Goal: Task Accomplishment & Management: Manage account settings

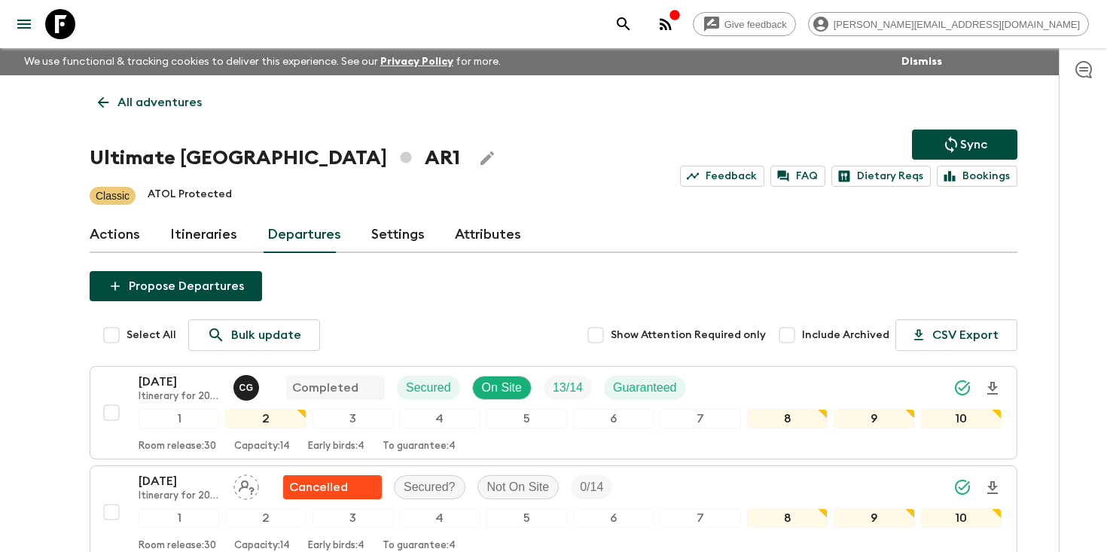
click at [632, 23] on icon "search adventures" at bounding box center [623, 24] width 18 height 18
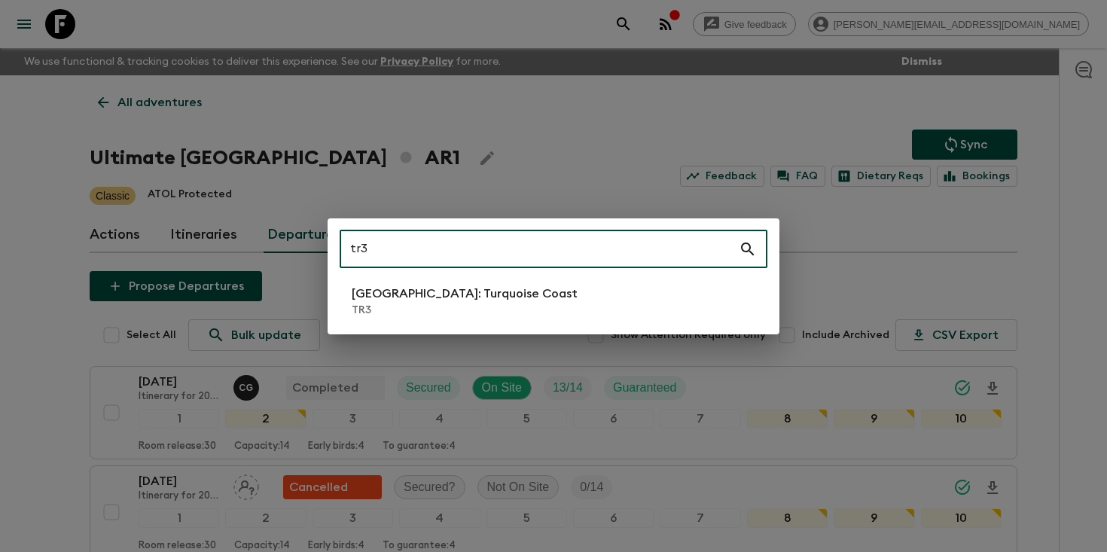
type input "tr3"
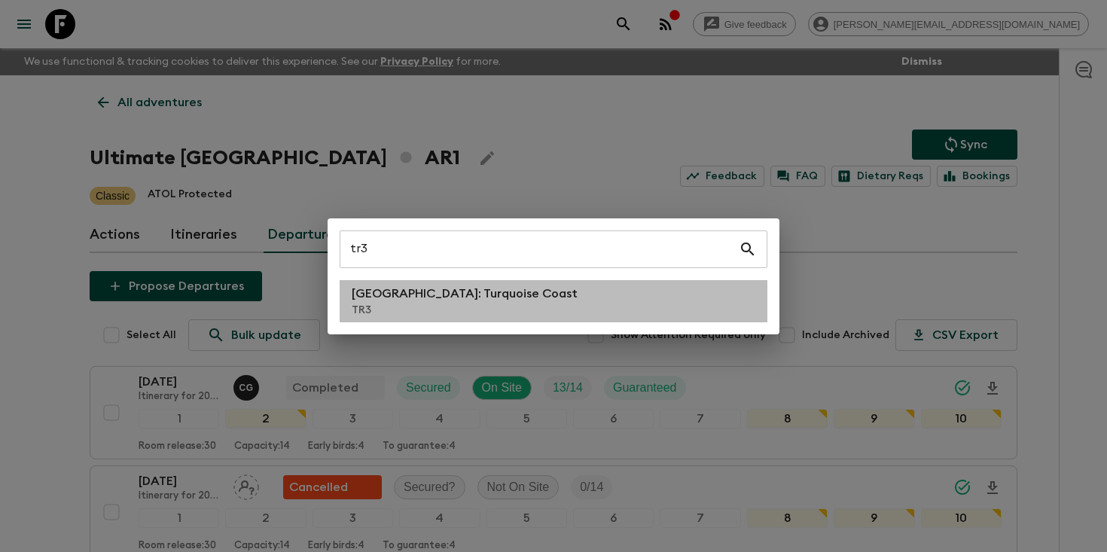
click at [451, 307] on p "TR3" at bounding box center [465, 310] width 226 height 15
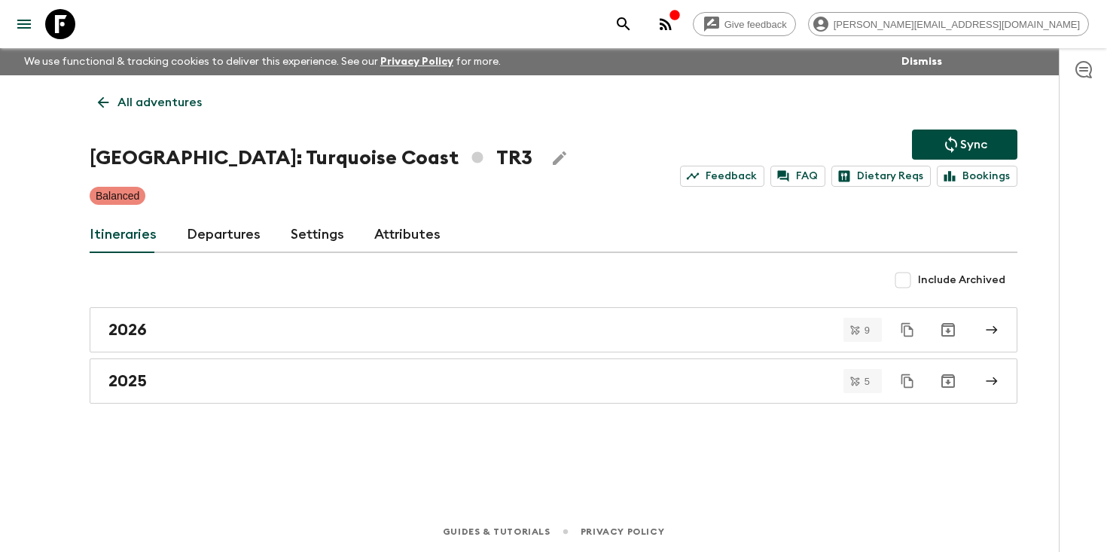
click at [223, 242] on link "Departures" at bounding box center [224, 235] width 74 height 36
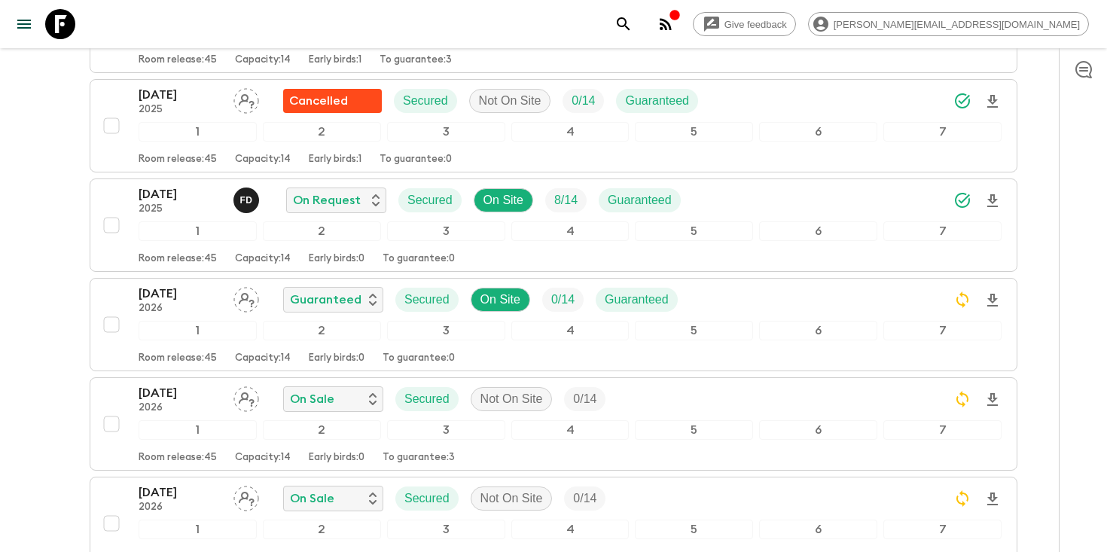
scroll to position [586, 0]
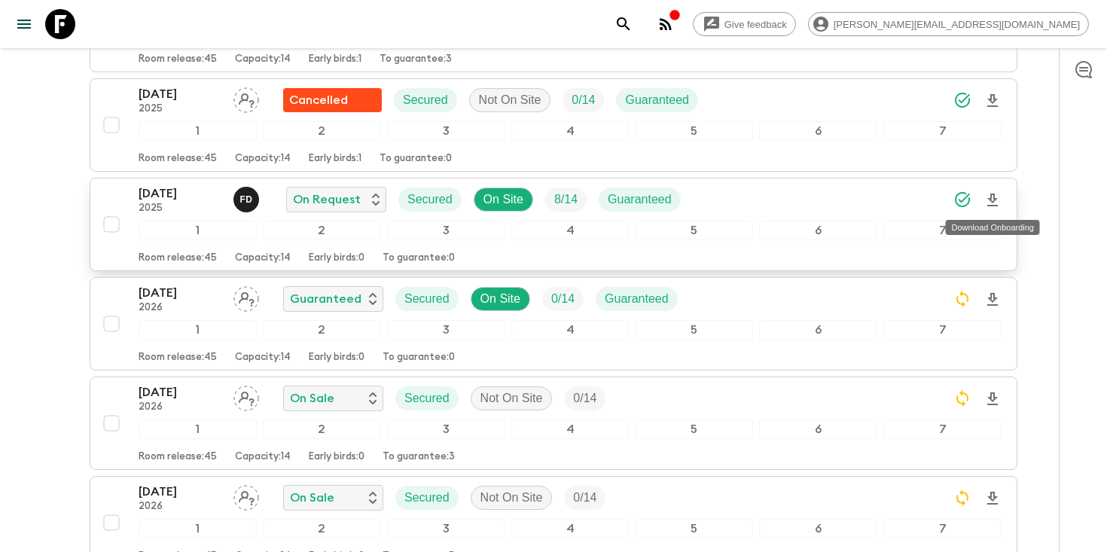
click at [992, 199] on icon "Download Onboarding" at bounding box center [992, 200] width 18 height 18
click at [172, 203] on p "2025" at bounding box center [180, 209] width 83 height 12
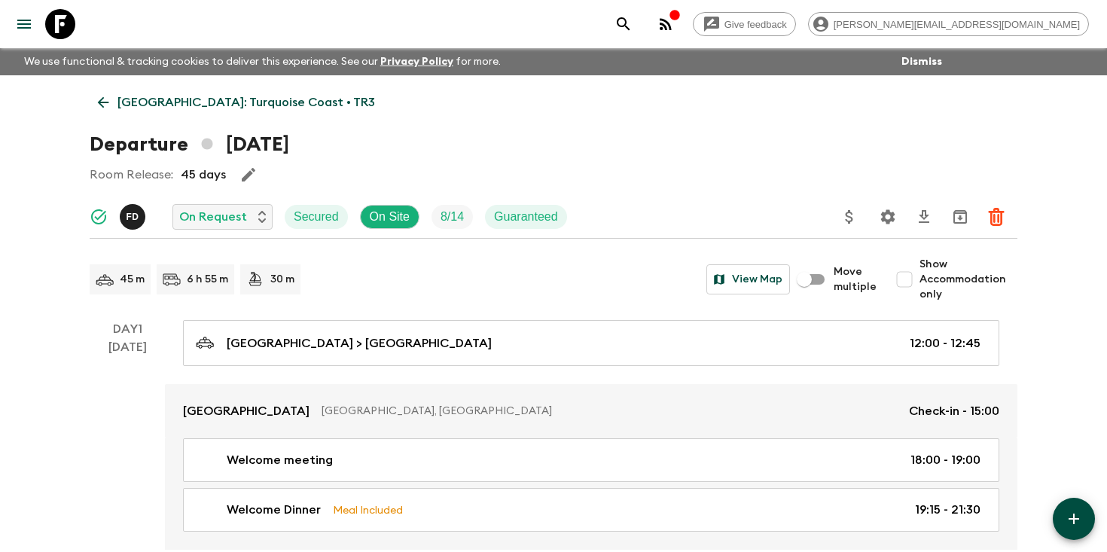
click at [239, 178] on icon "button" at bounding box center [248, 175] width 18 height 18
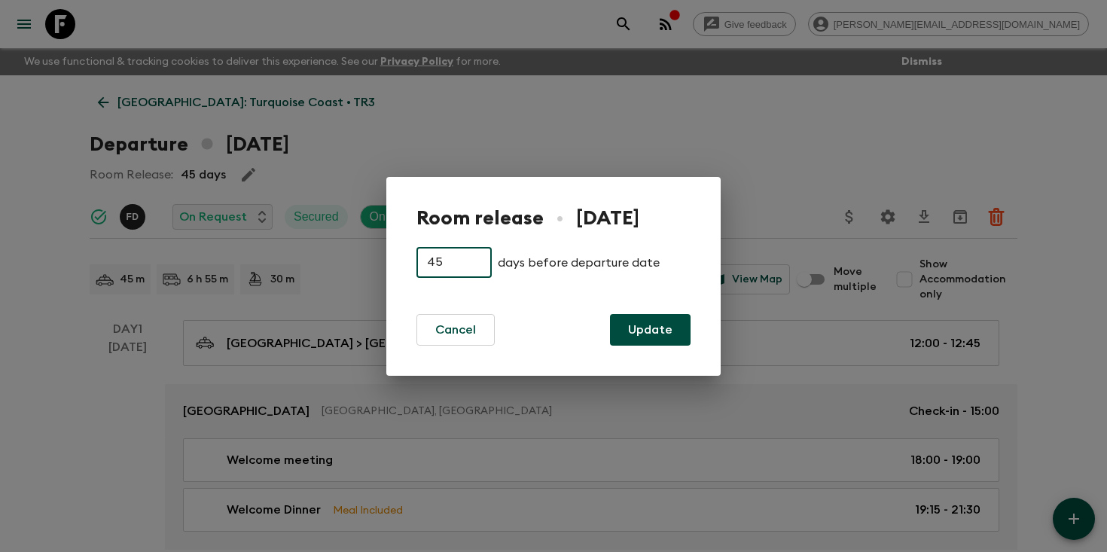
drag, startPoint x: 451, startPoint y: 266, endPoint x: 364, endPoint y: 266, distance: 87.3
click at [365, 266] on div "Room release • [DATE] 45 ​ days before departure date Cancel Update" at bounding box center [553, 276] width 1107 height 552
type input "15"
click at [636, 327] on button "Update" at bounding box center [650, 330] width 81 height 32
click at [647, 326] on button "Update" at bounding box center [650, 330] width 81 height 32
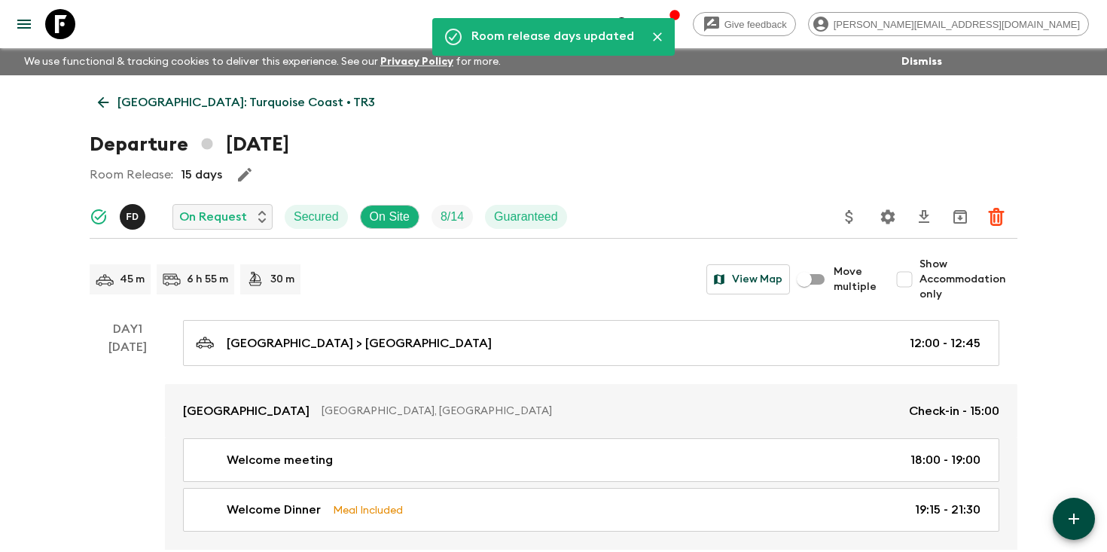
click at [915, 276] on input "Show Accommodation only" at bounding box center [904, 279] width 30 height 30
checkbox input "true"
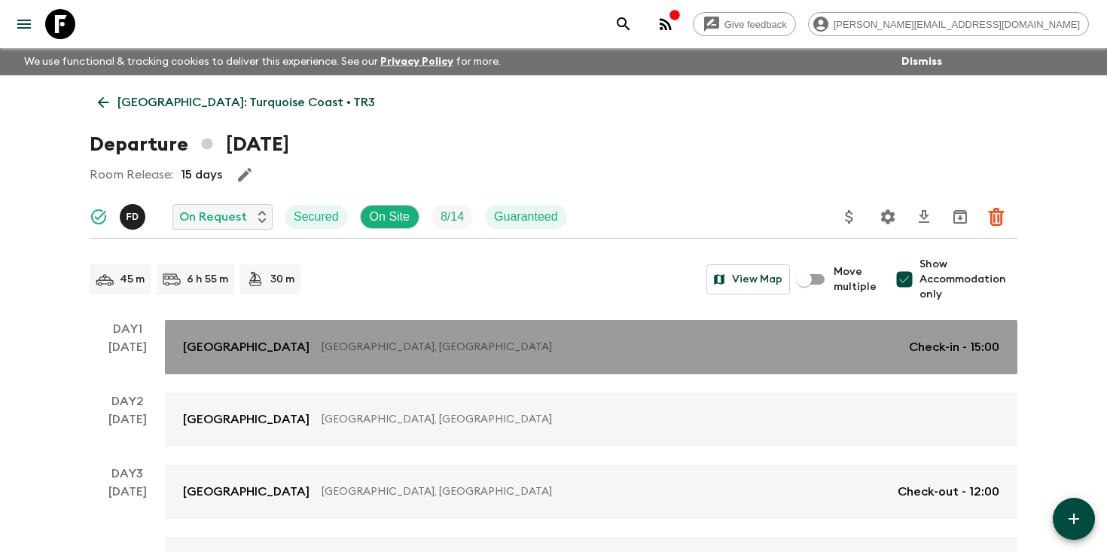
click at [957, 356] on link "[GEOGRAPHIC_DATA] [GEOGRAPHIC_DATA], [GEOGRAPHIC_DATA] Check-in - 15:00" at bounding box center [591, 347] width 852 height 54
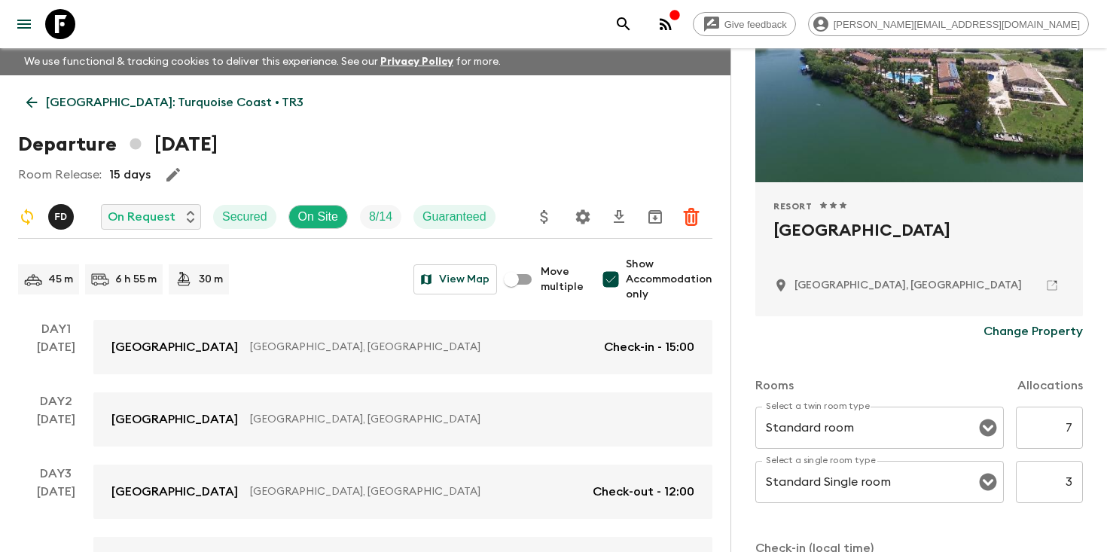
scroll to position [176, 0]
drag, startPoint x: 1053, startPoint y: 428, endPoint x: 1106, endPoint y: 428, distance: 53.5
click at [1106, 428] on div "Accommodation Information Comments Website Map Resort 1 Star 2 Stars 3 Stars 4 …" at bounding box center [918, 324] width 376 height 552
type input "3"
drag, startPoint x: 1049, startPoint y: 485, endPoint x: 1106, endPoint y: 483, distance: 57.2
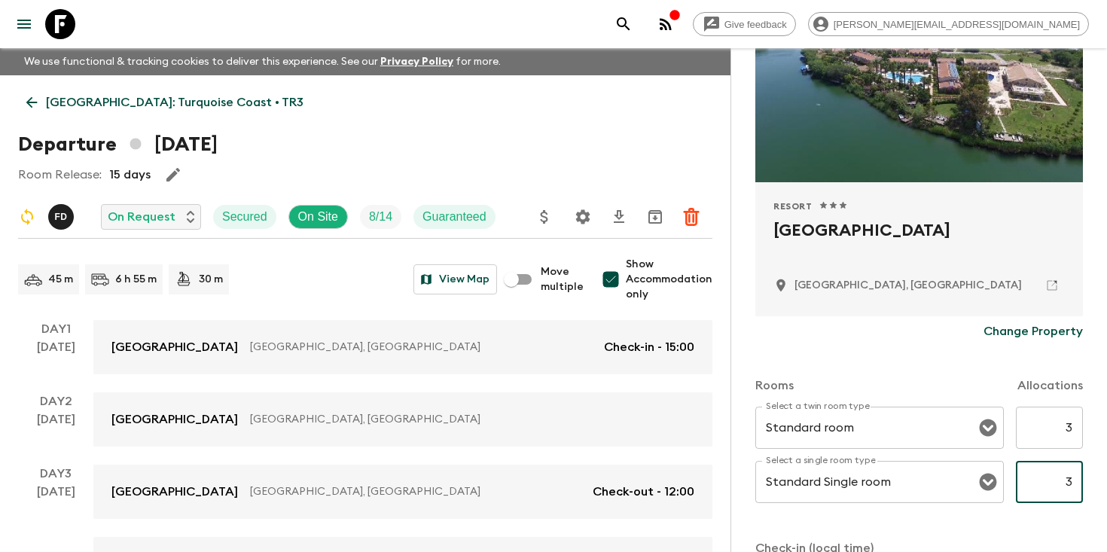
click at [1106, 484] on div "Accommodation Information Comments Website Map Resort 1 Star 2 Stars 3 Stars 4 …" at bounding box center [918, 324] width 376 height 552
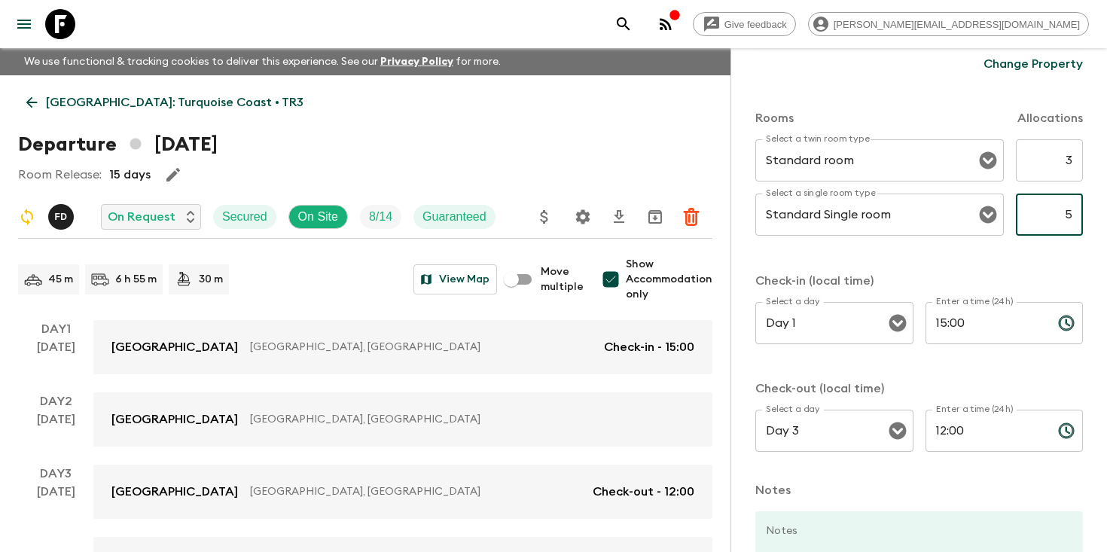
scroll to position [581, 0]
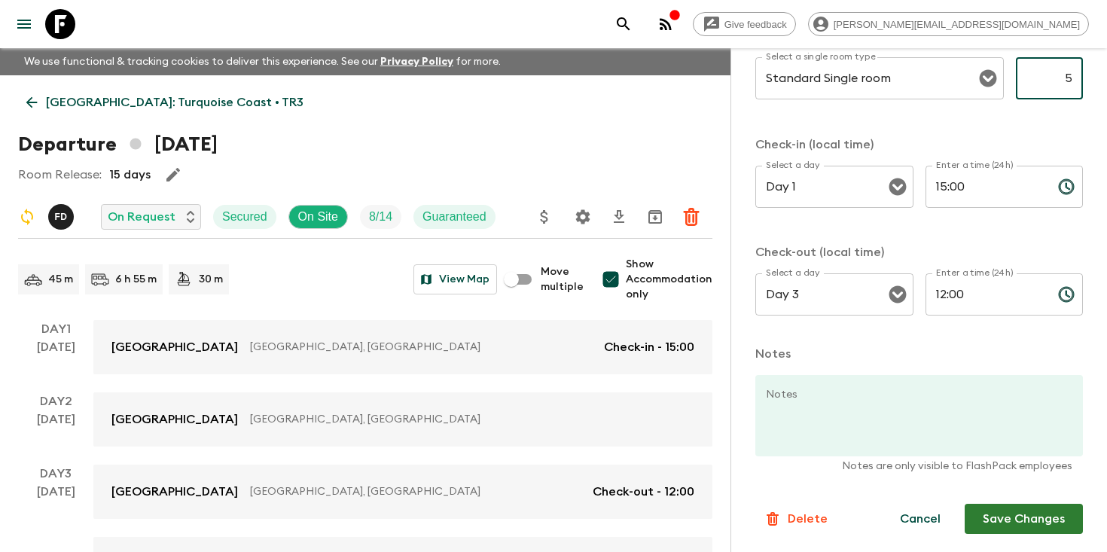
type input "5"
click at [1009, 521] on button "Save Changes" at bounding box center [1023, 519] width 118 height 30
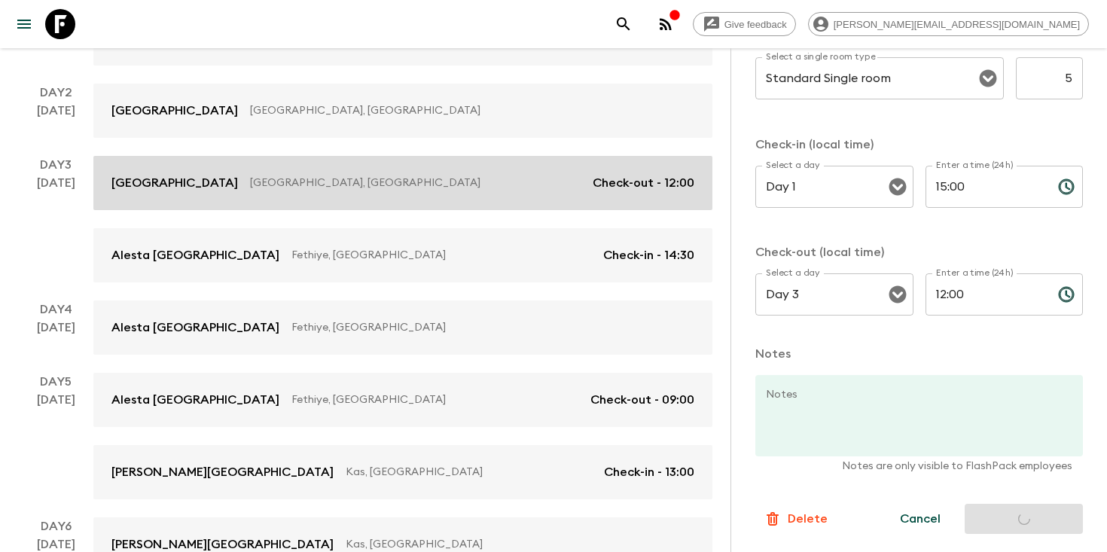
scroll to position [321, 0]
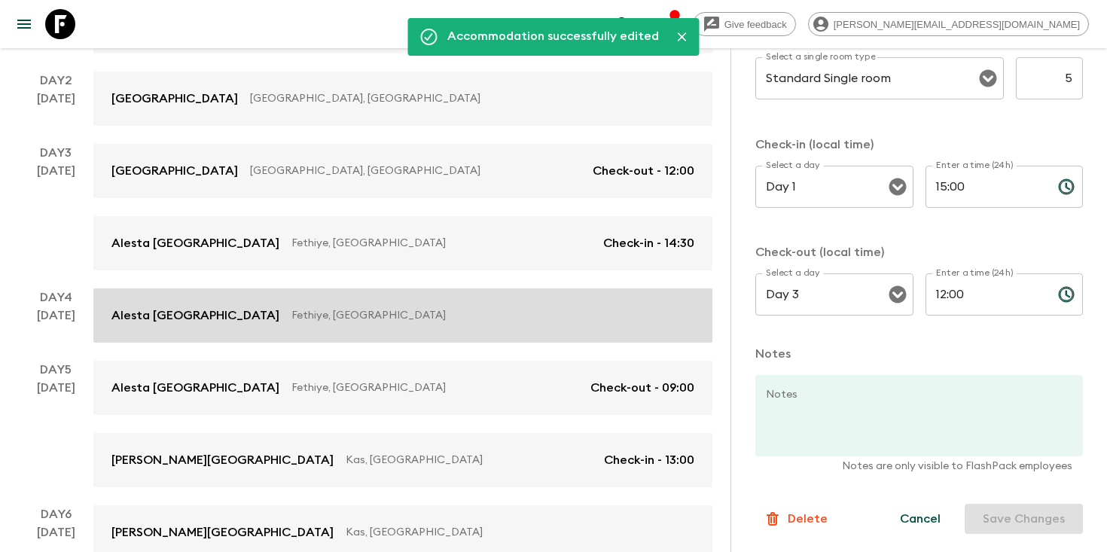
click at [379, 310] on p "Fethiye, [GEOGRAPHIC_DATA]" at bounding box center [486, 315] width 391 height 15
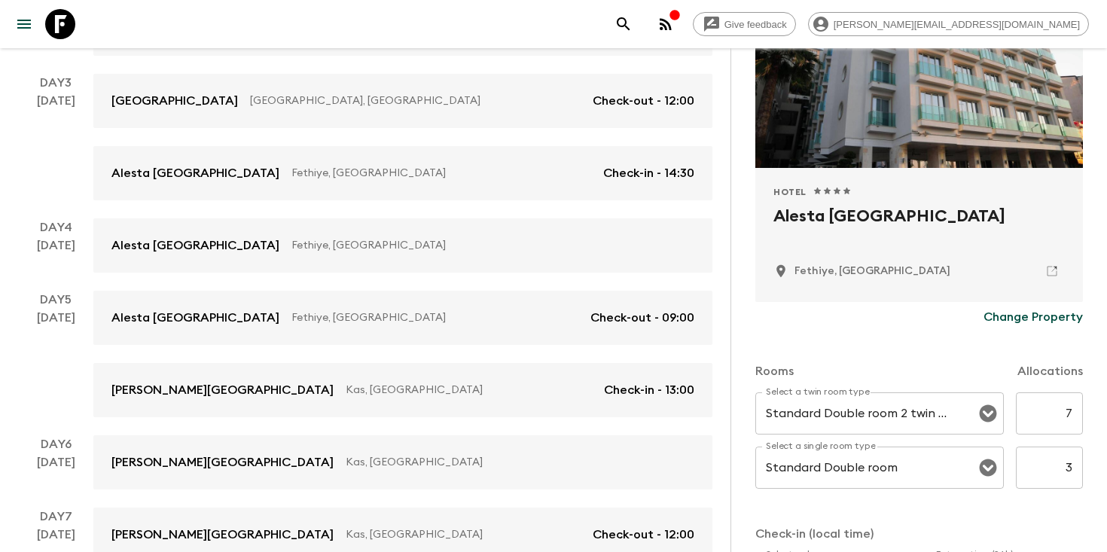
scroll to position [192, 0]
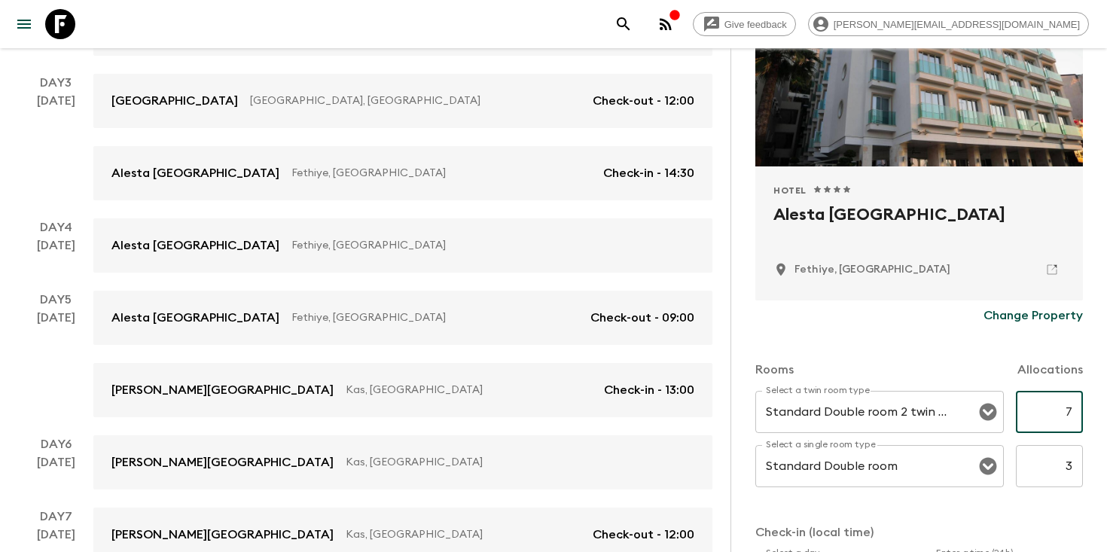
drag, startPoint x: 1057, startPoint y: 416, endPoint x: 1106, endPoint y: 414, distance: 49.0
click at [1106, 415] on div "Accommodation Information Comments Website Map Hotel 1 Star 2 Stars 3 Stars 4 S…" at bounding box center [918, 324] width 376 height 552
type input "3"
drag, startPoint x: 1057, startPoint y: 469, endPoint x: 1106, endPoint y: 468, distance: 48.9
click at [1106, 468] on div "Accommodation Information Comments Website Map Hotel 1 Star 2 Stars 3 Stars 4 S…" at bounding box center [918, 324] width 376 height 552
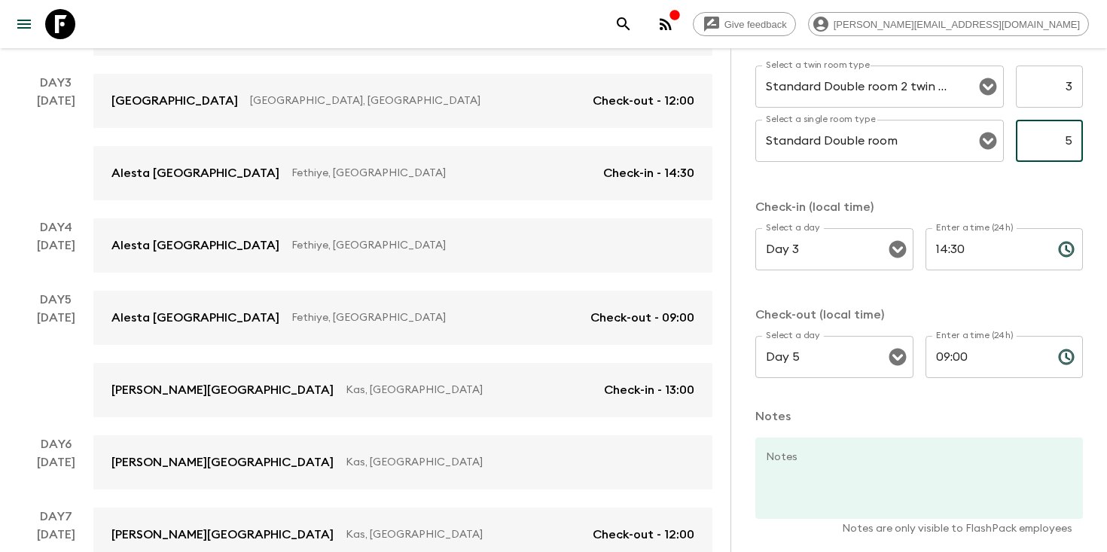
scroll to position [581, 0]
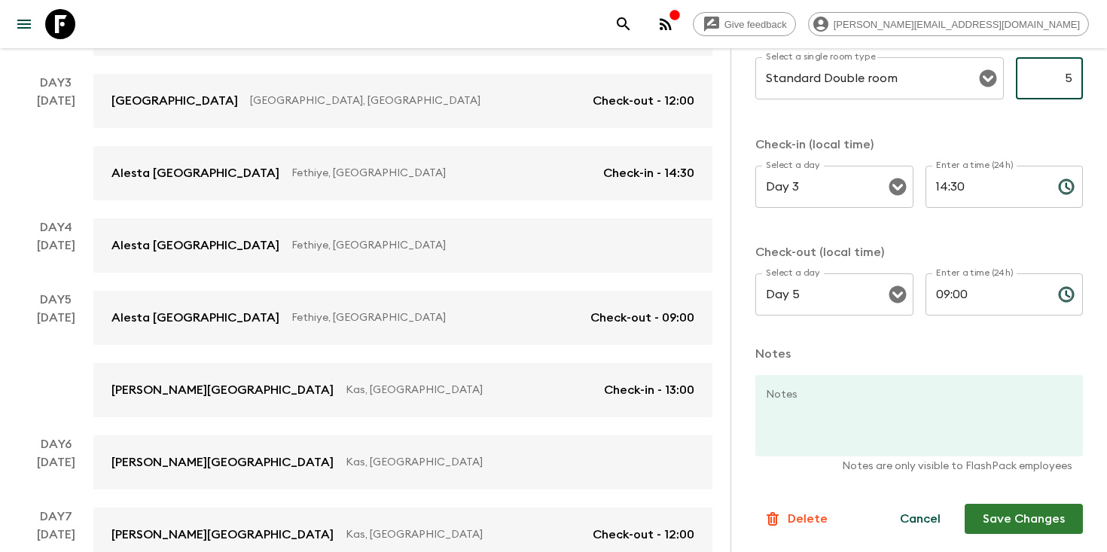
type input "5"
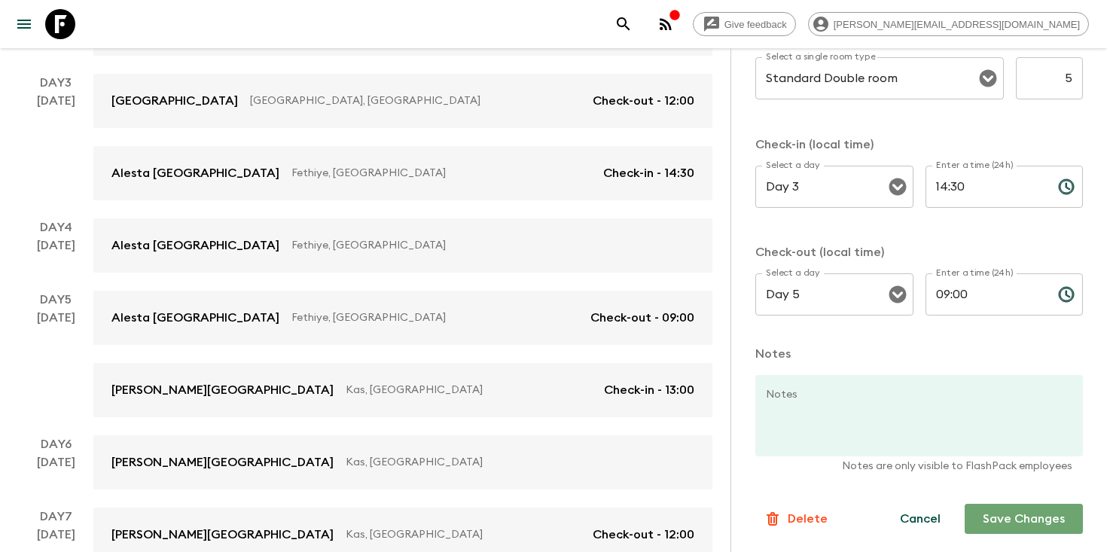
click at [1013, 520] on button "Save Changes" at bounding box center [1023, 519] width 118 height 30
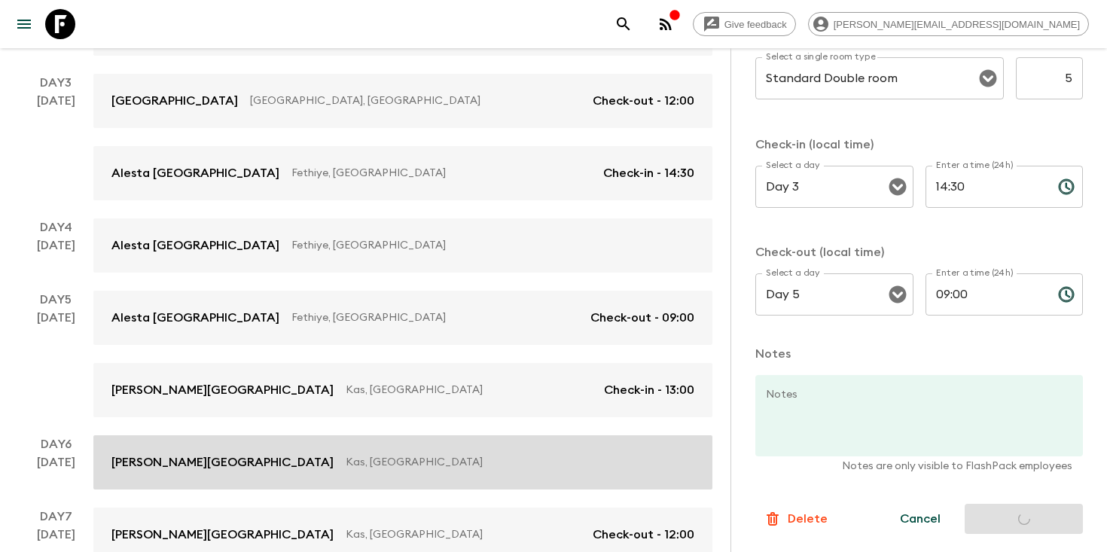
scroll to position [483, 0]
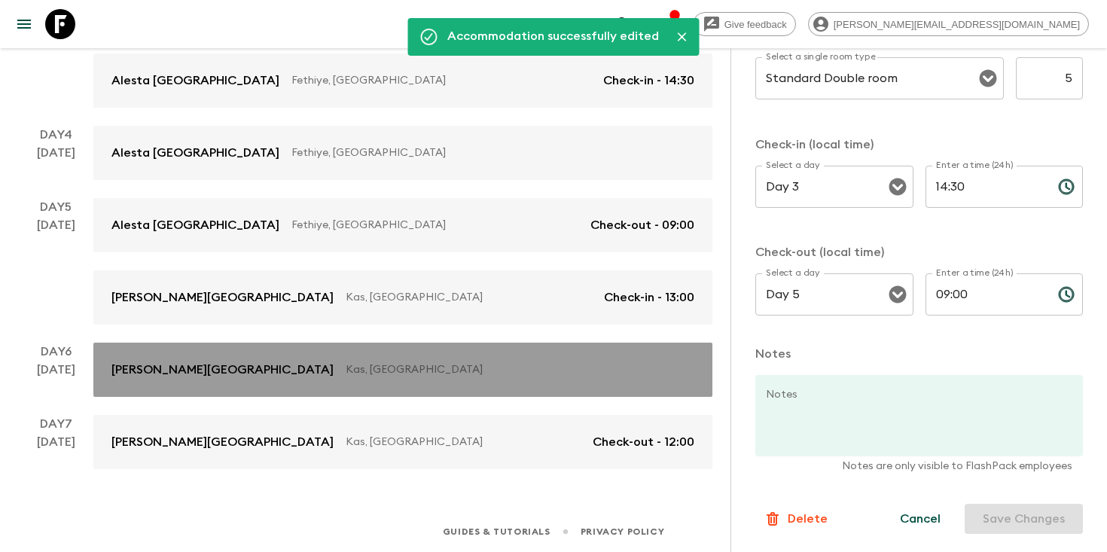
click at [465, 362] on p "Kas, [GEOGRAPHIC_DATA]" at bounding box center [514, 369] width 337 height 15
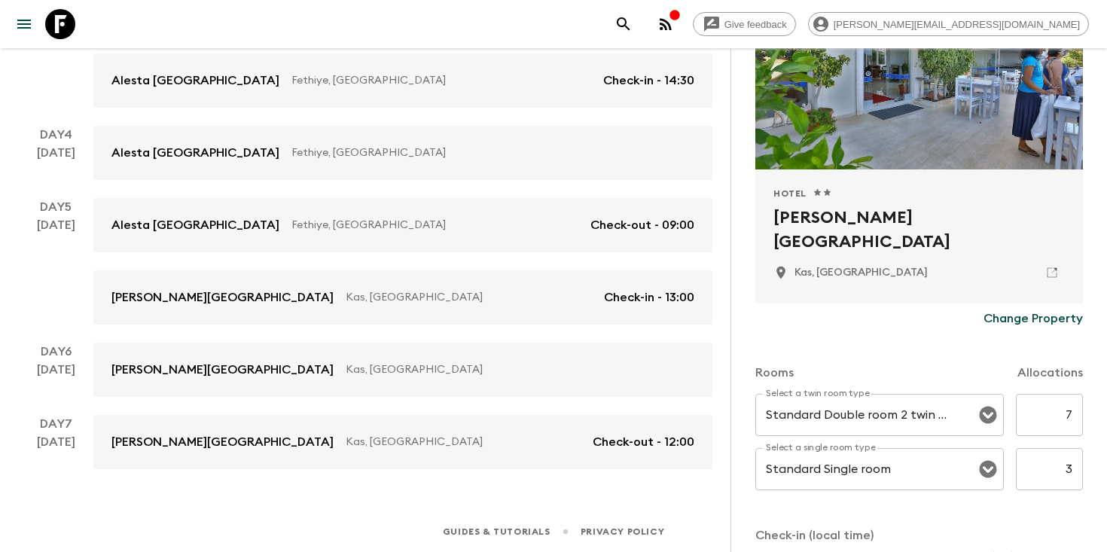
scroll to position [188, 0]
drag, startPoint x: 1059, startPoint y: 408, endPoint x: 1091, endPoint y: 397, distance: 34.3
click at [1095, 400] on div "Accommodation Information Comments Website Map Hotel 1 Star 2 Stars 3 Stars 4 S…" at bounding box center [918, 324] width 376 height 552
drag, startPoint x: 1056, startPoint y: 411, endPoint x: 1106, endPoint y: 409, distance: 49.7
click at [1106, 410] on div "Accommodation Information Comments Website Map Hotel 1 Star 2 Stars 3 Stars 4 S…" at bounding box center [918, 324] width 376 height 552
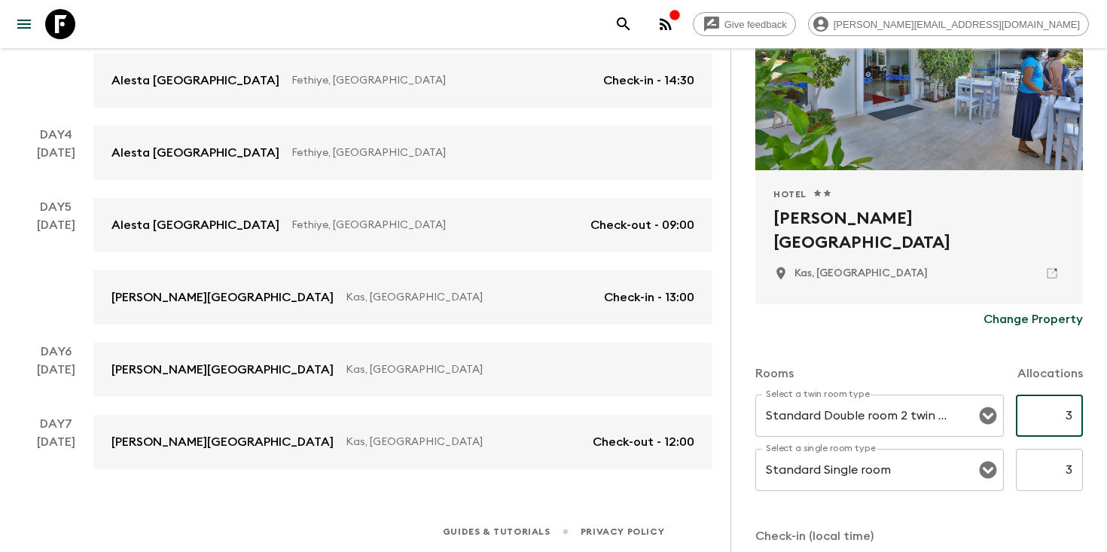
type input "3"
drag, startPoint x: 1056, startPoint y: 468, endPoint x: 1106, endPoint y: 467, distance: 49.7
click at [1106, 468] on div "Accommodation Information Comments Website Map Hotel 1 Star 2 Stars 3 Stars 4 S…" at bounding box center [918, 324] width 376 height 552
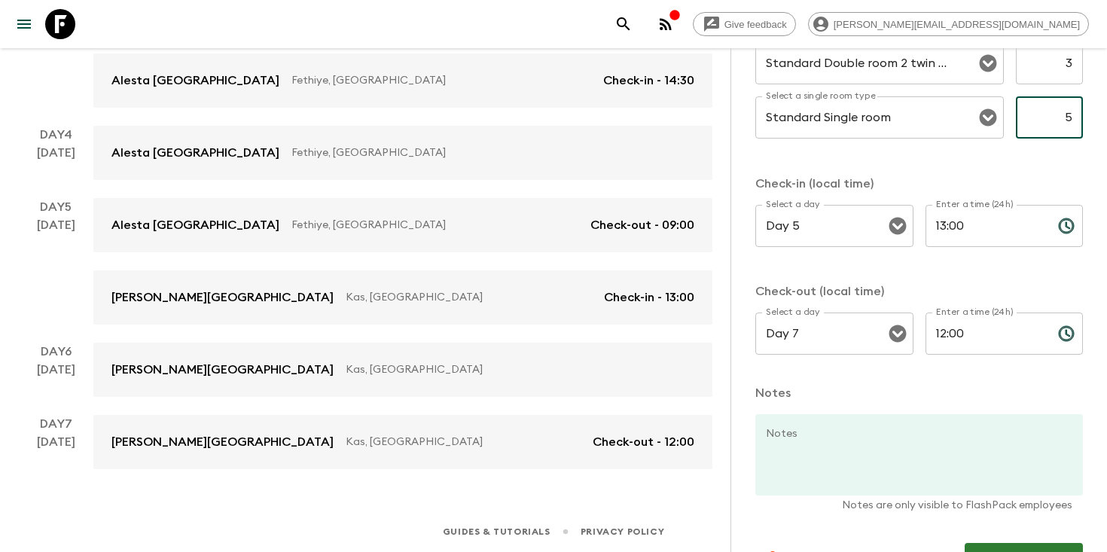
scroll to position [581, 0]
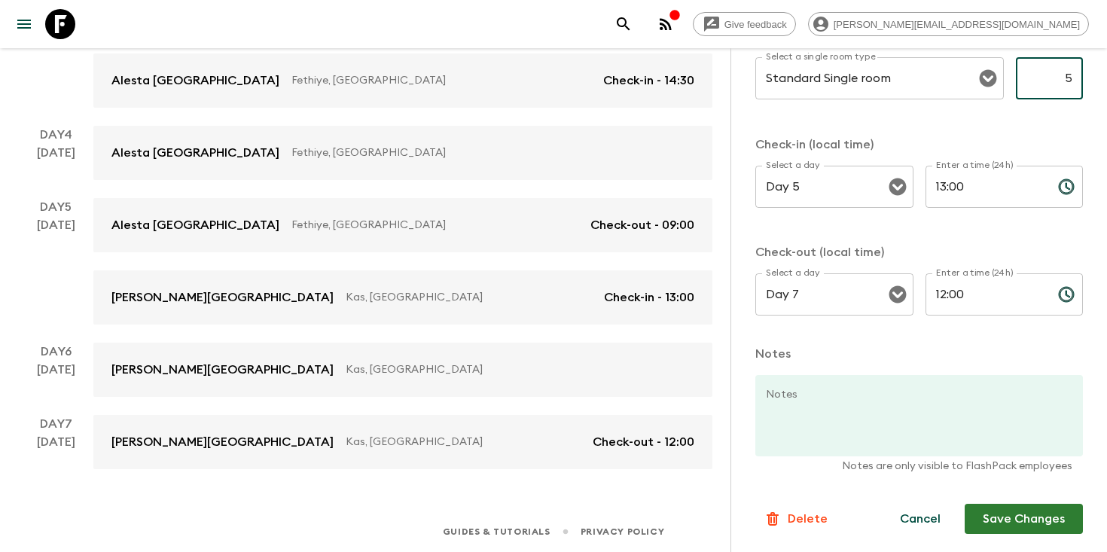
type input "5"
click at [1008, 526] on button "Save Changes" at bounding box center [1023, 519] width 118 height 30
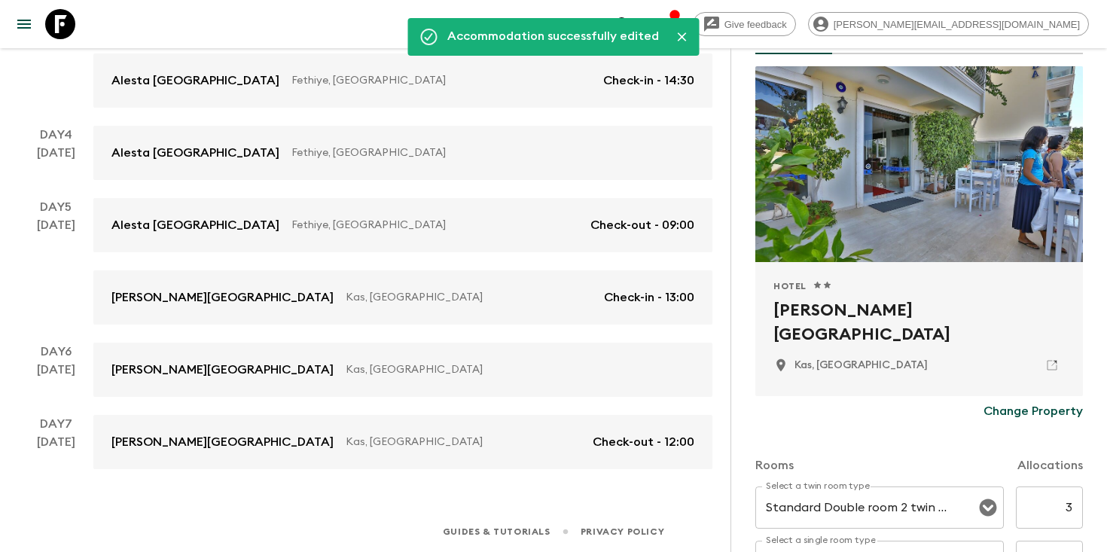
scroll to position [0, 0]
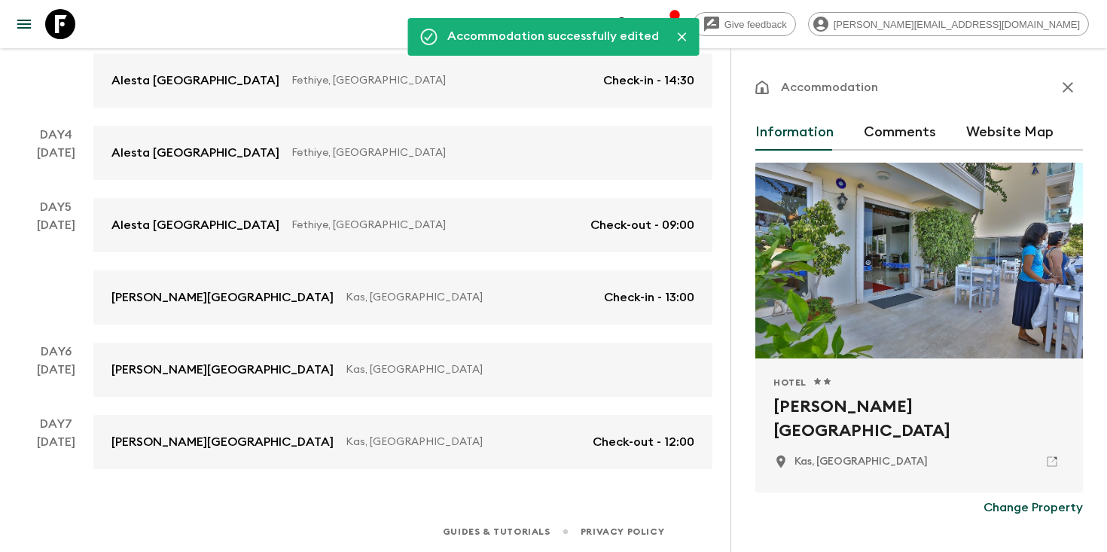
click at [1072, 84] on icon "button" at bounding box center [1068, 87] width 18 height 18
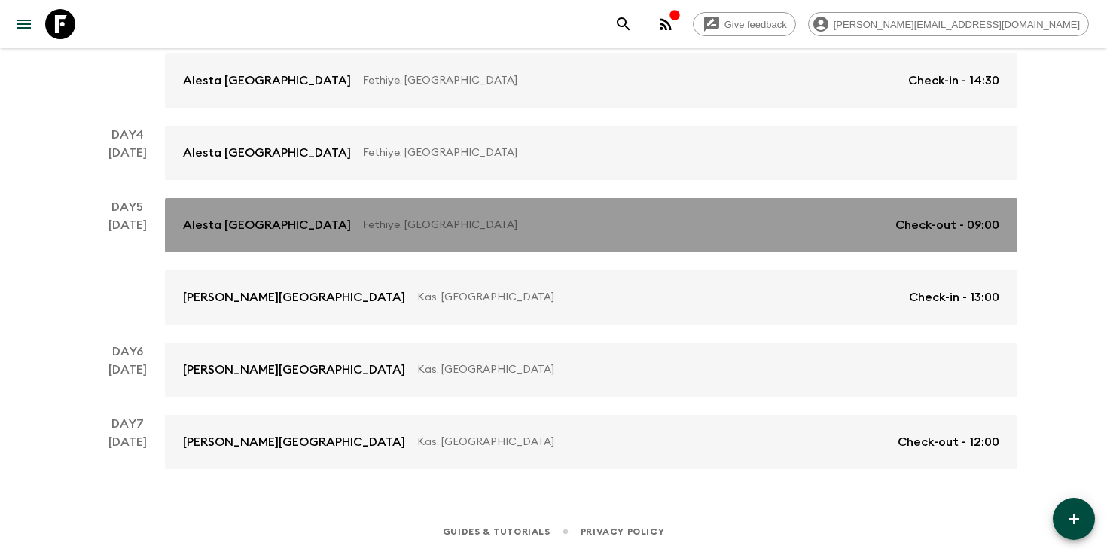
click at [515, 224] on p "Fethiye, [GEOGRAPHIC_DATA]" at bounding box center [623, 225] width 520 height 15
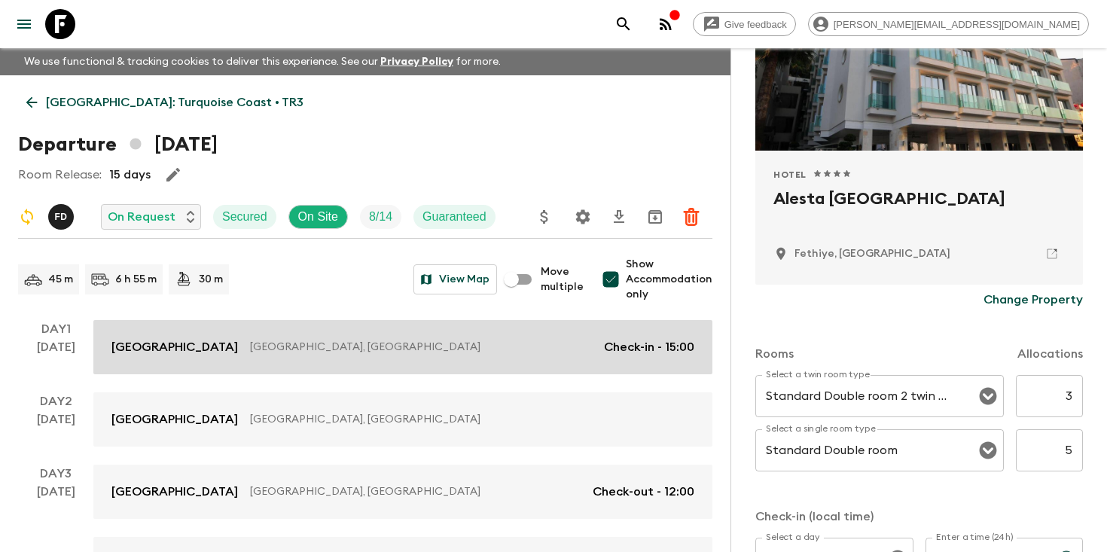
click at [460, 342] on p "[GEOGRAPHIC_DATA], [GEOGRAPHIC_DATA]" at bounding box center [421, 347] width 342 height 15
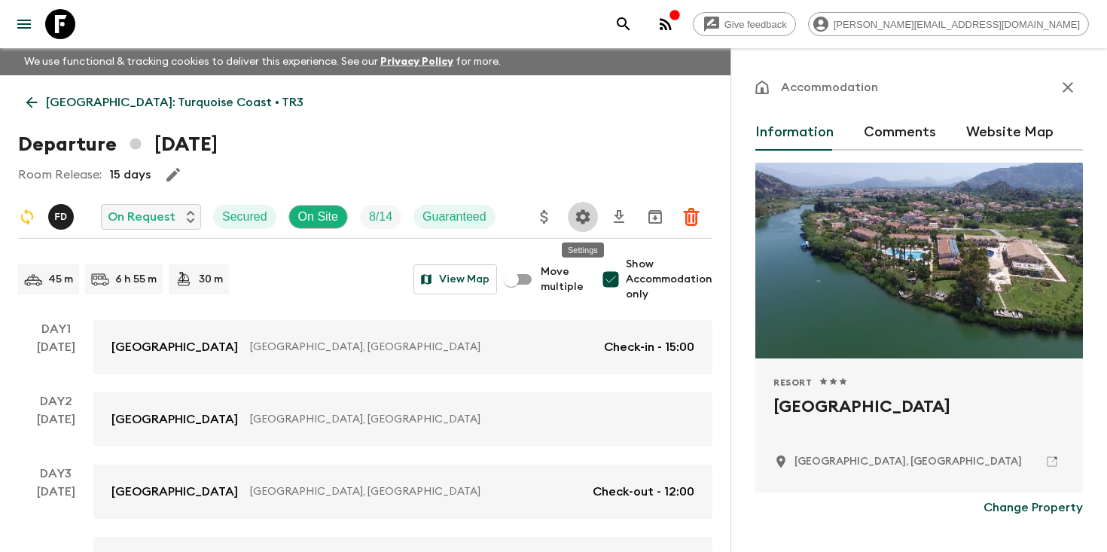
click at [579, 210] on icon "Settings" at bounding box center [583, 217] width 18 height 18
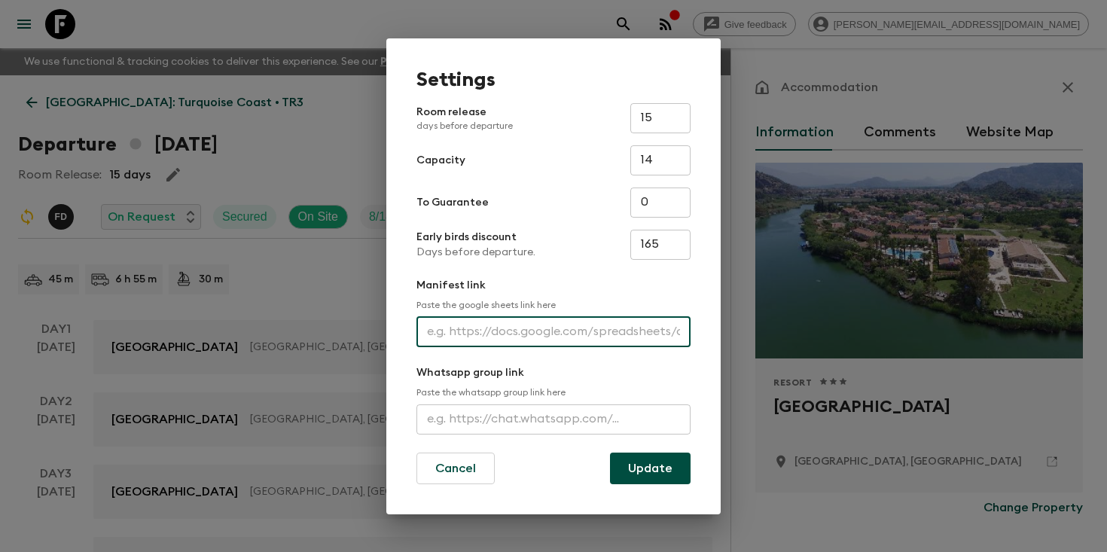
click at [493, 329] on input "text" at bounding box center [553, 332] width 274 height 30
paste input "[URL][DOMAIN_NAME]"
type input "[URL][DOMAIN_NAME]"
click at [641, 468] on button "Update" at bounding box center [650, 469] width 81 height 32
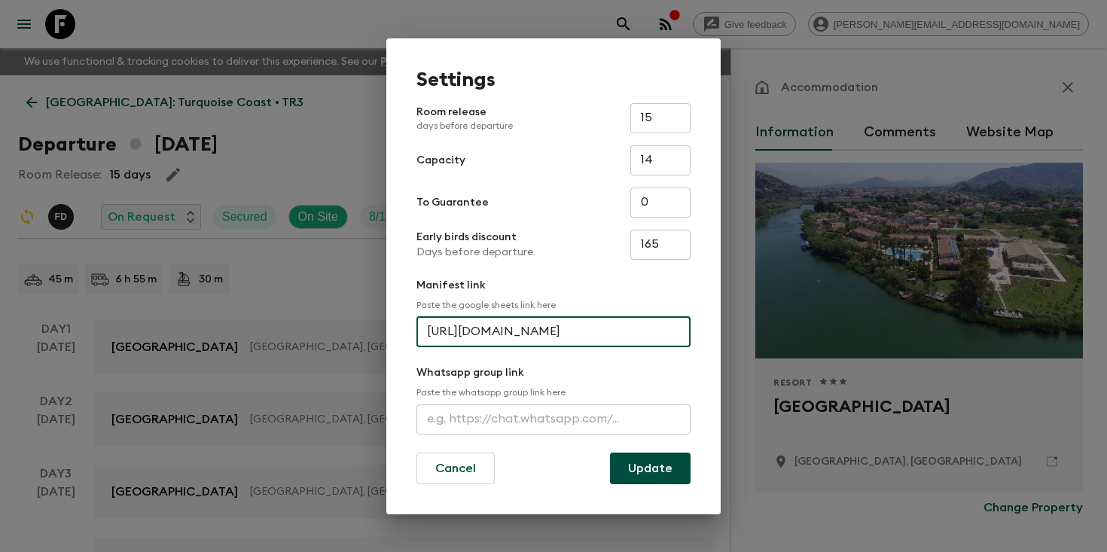
scroll to position [0, 0]
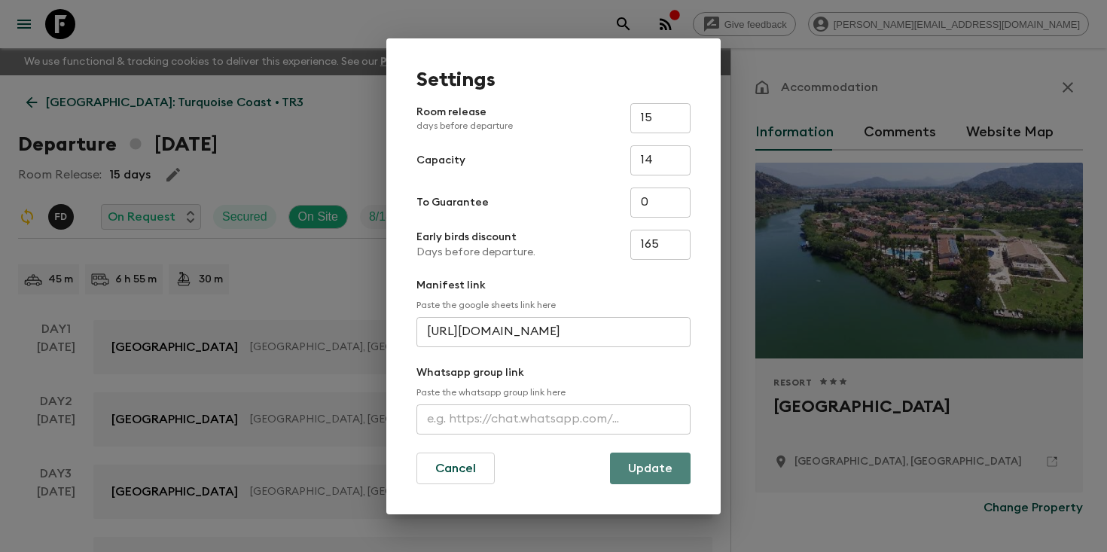
click at [653, 474] on button "Update" at bounding box center [650, 469] width 81 height 32
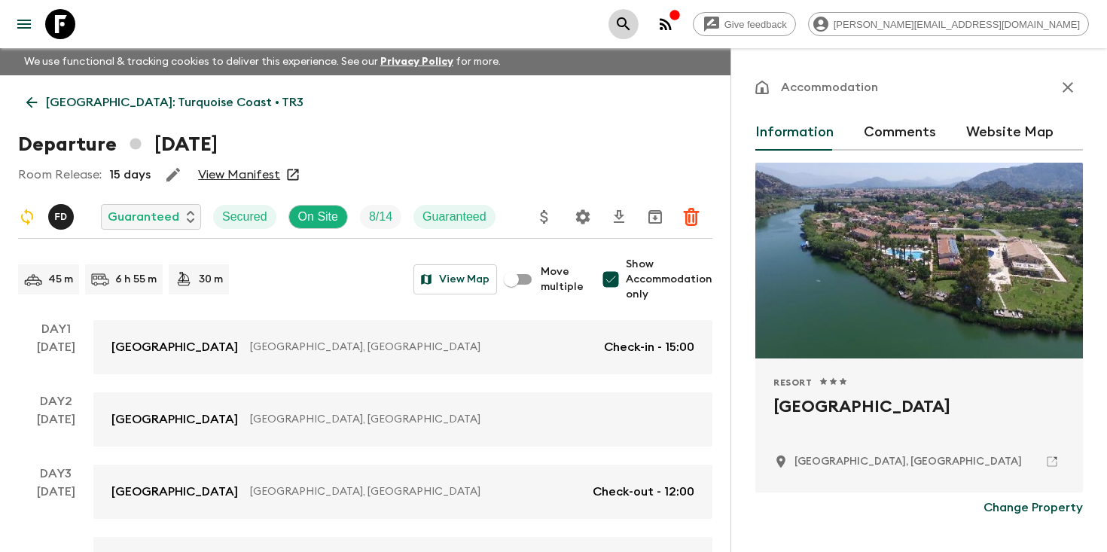
click at [632, 29] on icon "search adventures" at bounding box center [623, 24] width 18 height 18
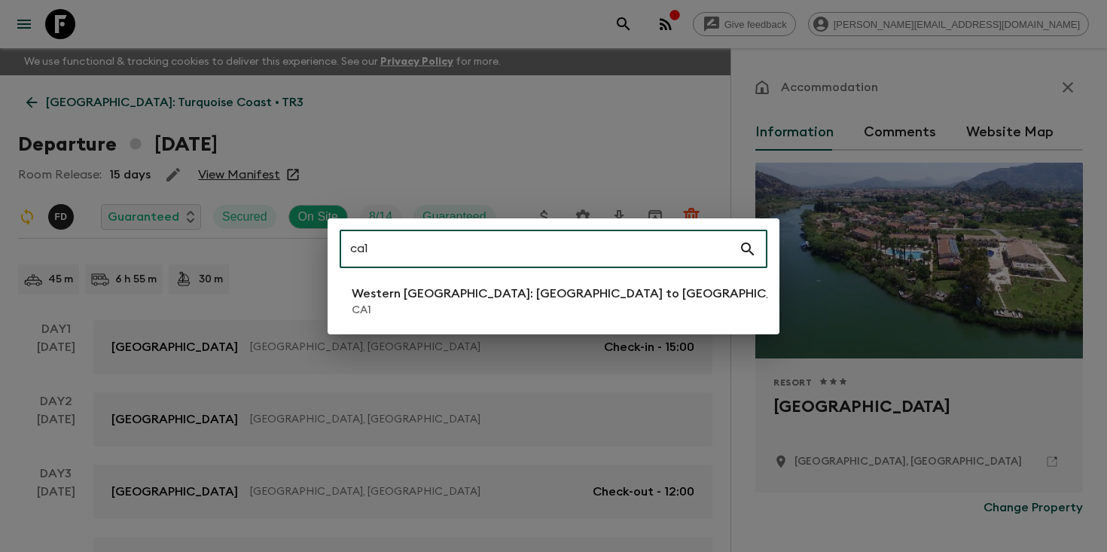
type input "ca1"
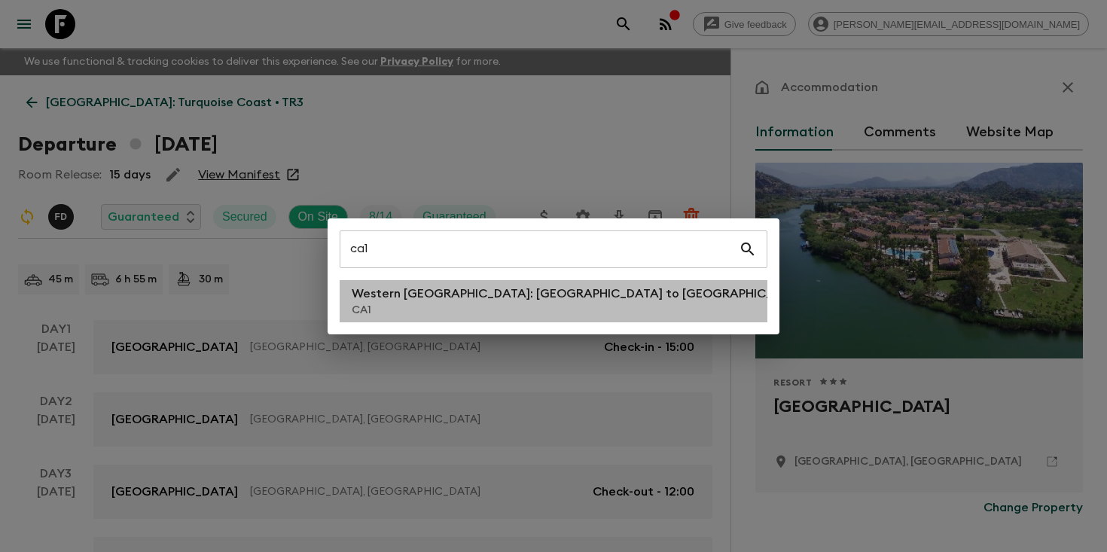
click at [409, 313] on p "CA1" at bounding box center [580, 310] width 457 height 15
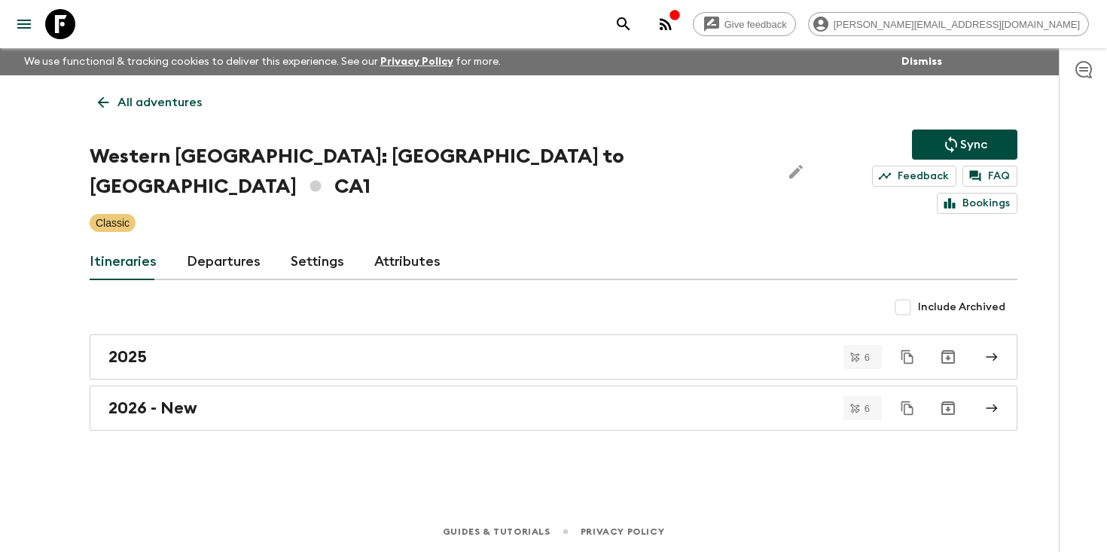
click at [225, 244] on link "Departures" at bounding box center [224, 262] width 74 height 36
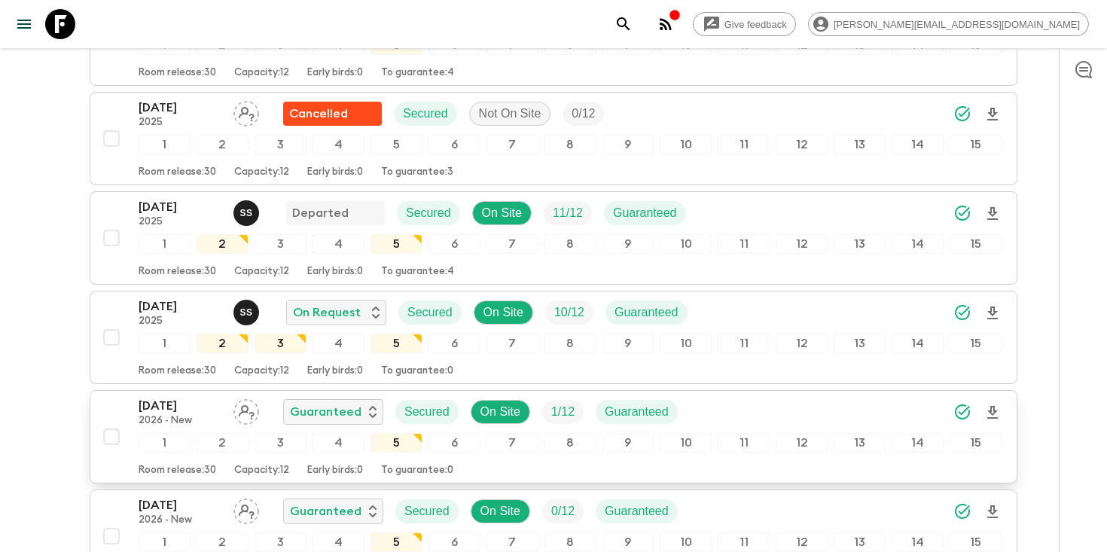
scroll to position [1361, 0]
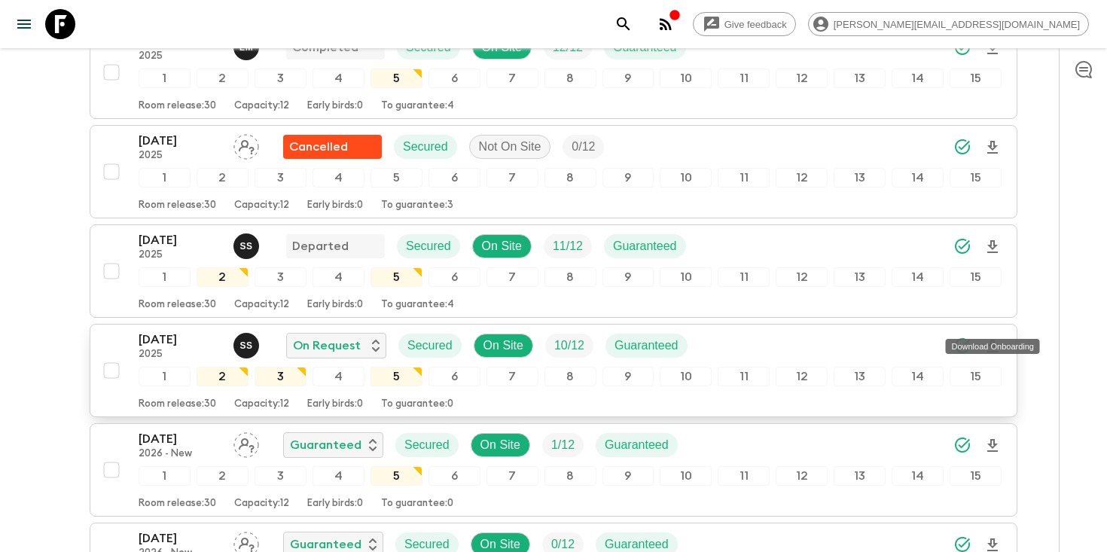
click at [992, 337] on icon "Download Onboarding" at bounding box center [992, 346] width 18 height 18
click at [632, 22] on icon "search adventures" at bounding box center [623, 24] width 18 height 18
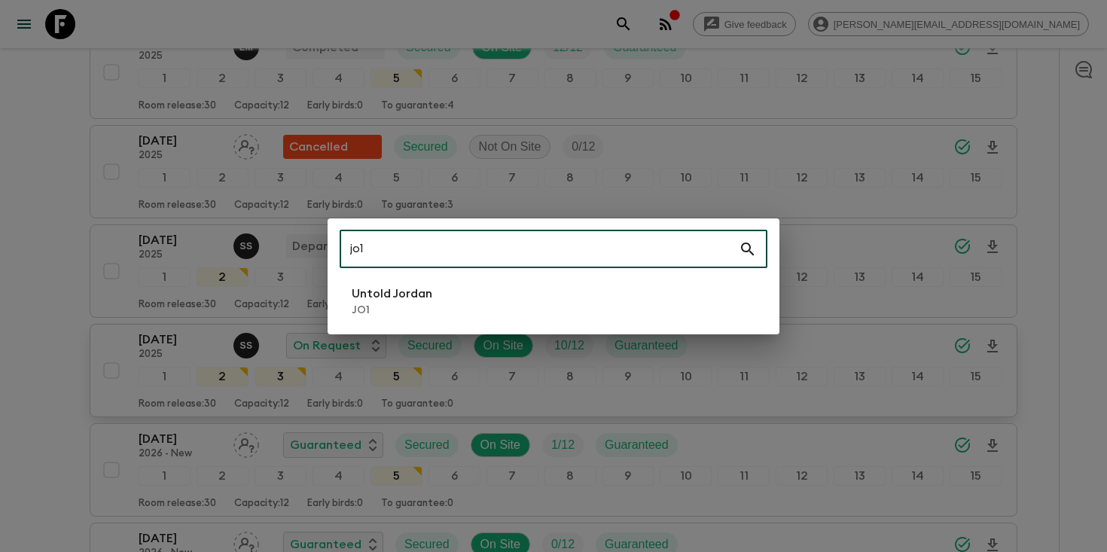
type input "jo1"
click at [371, 306] on p "JO1" at bounding box center [392, 310] width 81 height 15
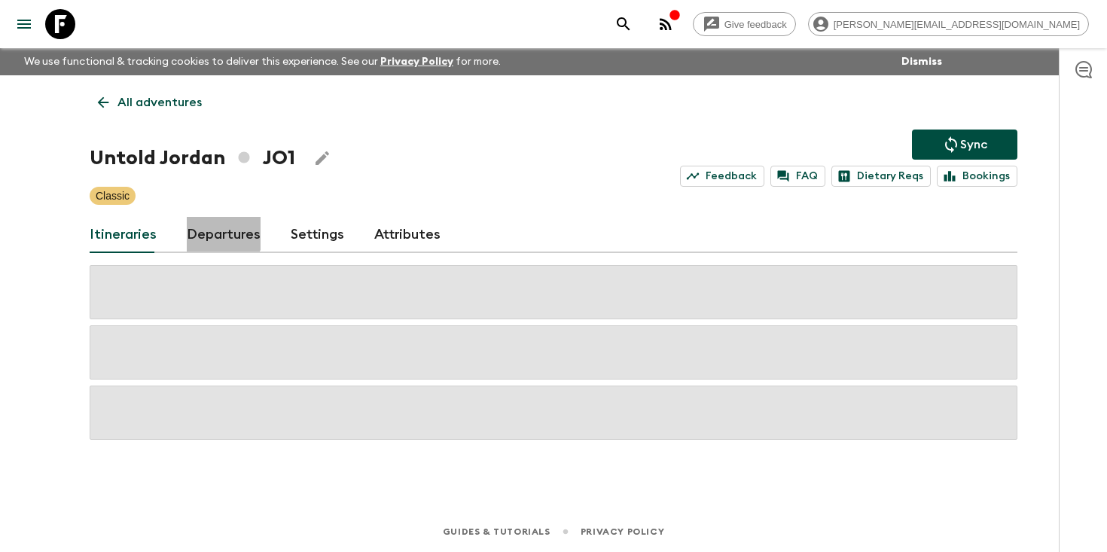
click at [218, 232] on link "Departures" at bounding box center [224, 235] width 74 height 36
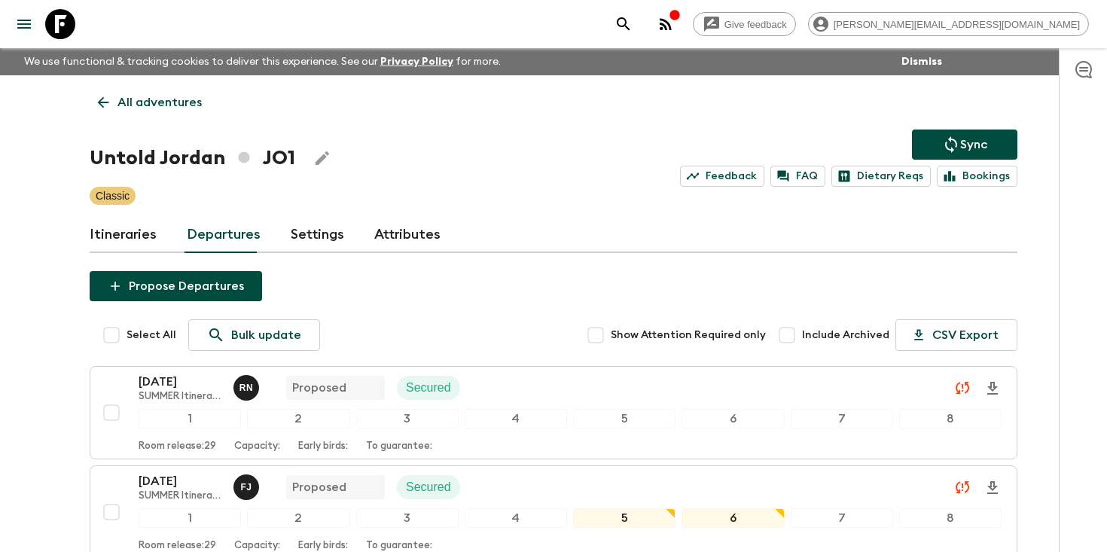
click at [632, 26] on icon "search adventures" at bounding box center [623, 24] width 18 height 18
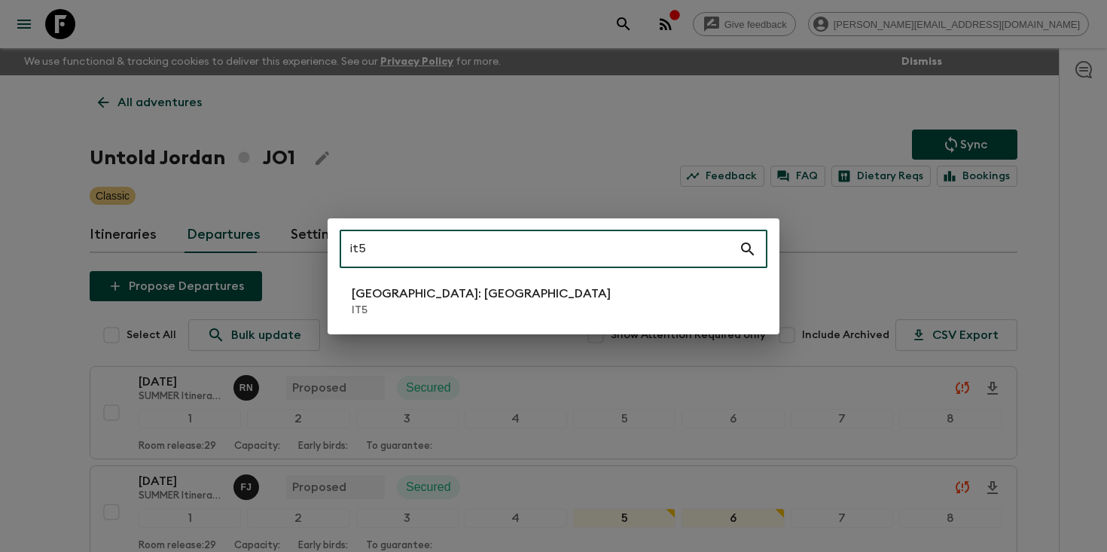
type input "it5"
click at [545, 304] on li "[GEOGRAPHIC_DATA]: [GEOGRAPHIC_DATA] IT5" at bounding box center [554, 301] width 428 height 42
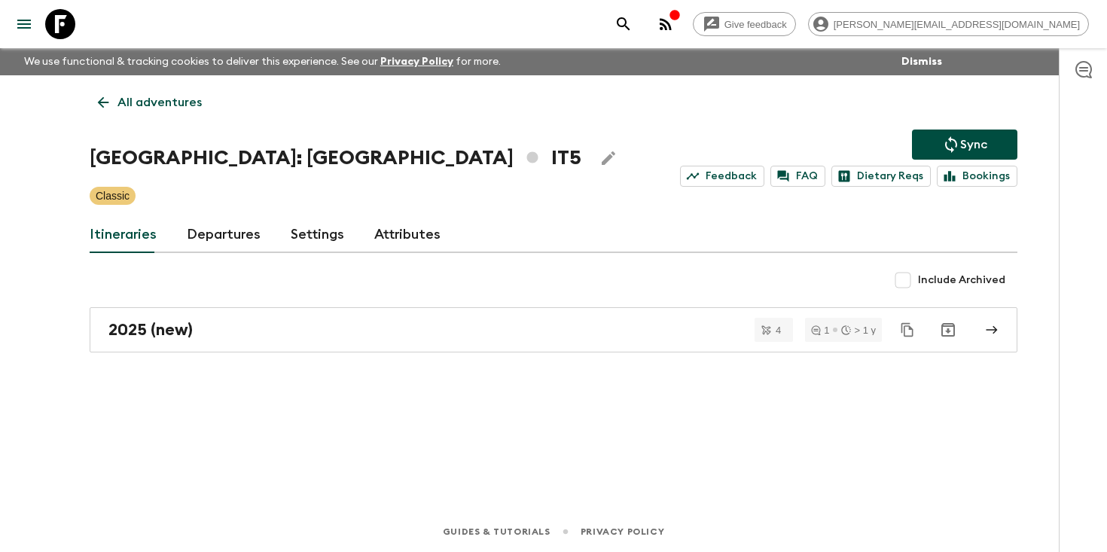
click at [237, 236] on link "Departures" at bounding box center [224, 235] width 74 height 36
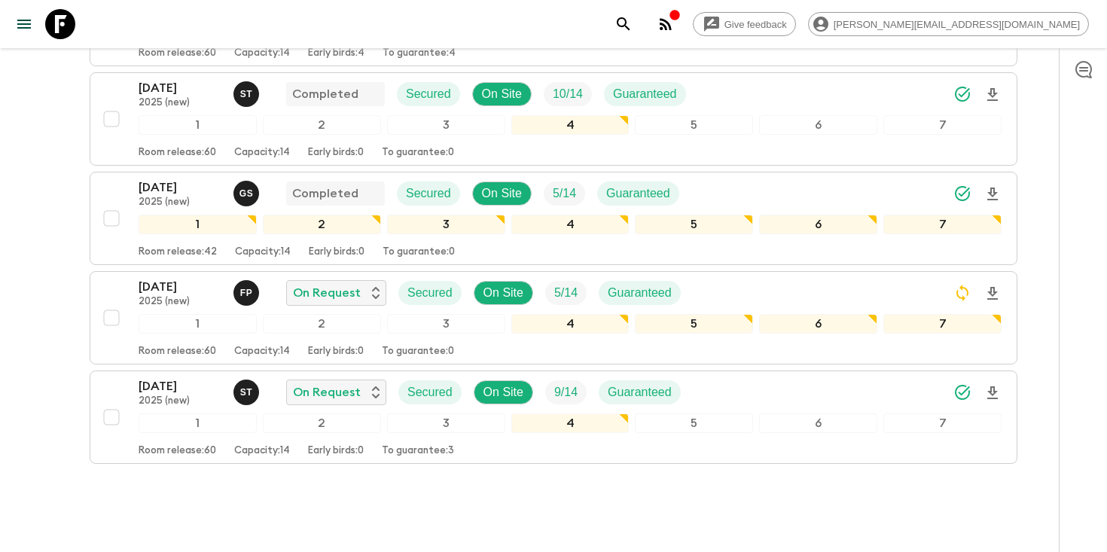
scroll to position [1038, 0]
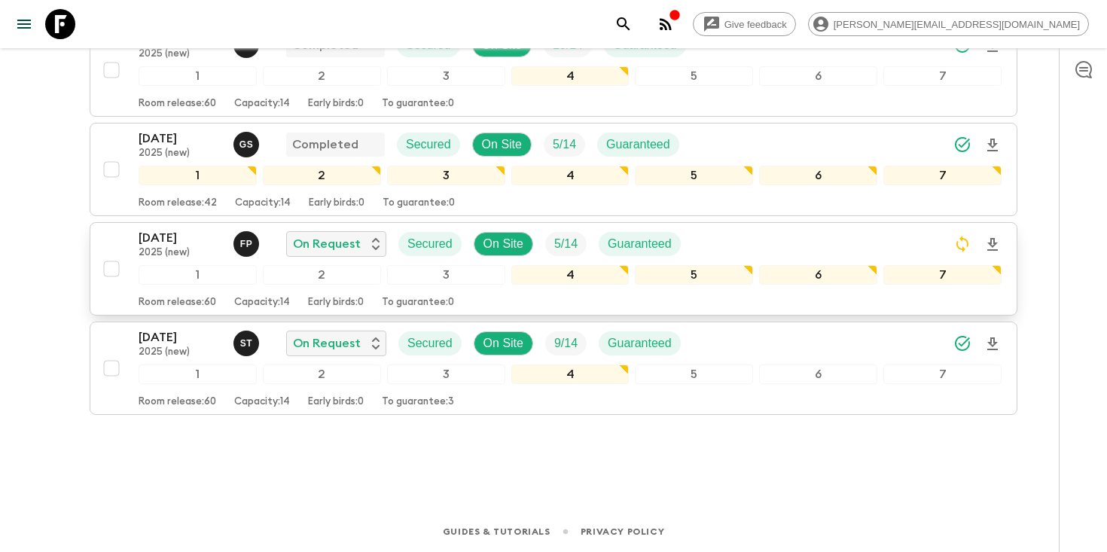
click at [161, 259] on div "[DATE] 2025 (new) F P On Request Secured On Site 5 / 14 Guaranteed 1 2 3 4 5 6 …" at bounding box center [570, 269] width 863 height 80
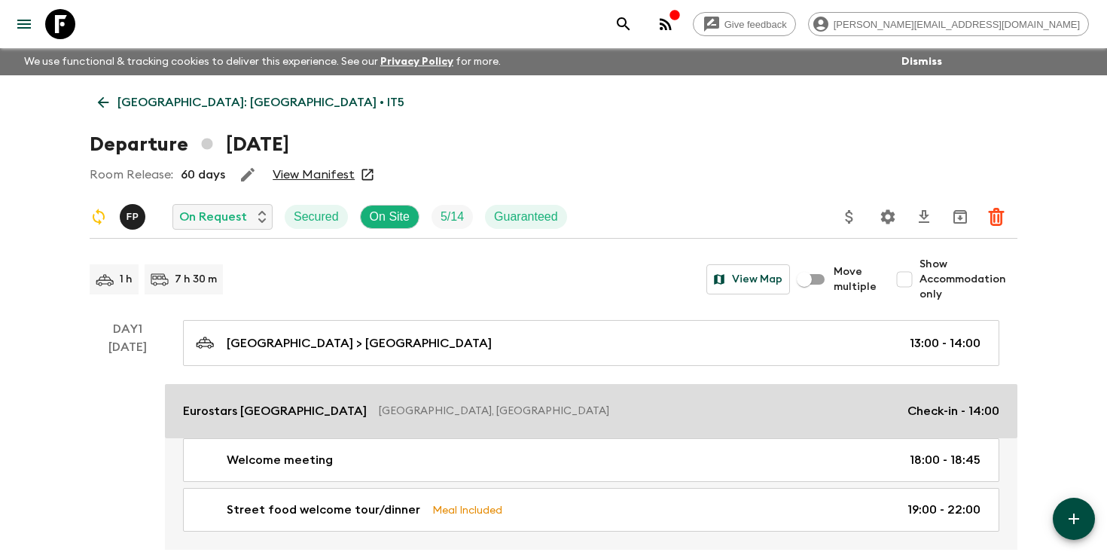
click at [306, 402] on p "Eurostars [GEOGRAPHIC_DATA]" at bounding box center [275, 411] width 184 height 18
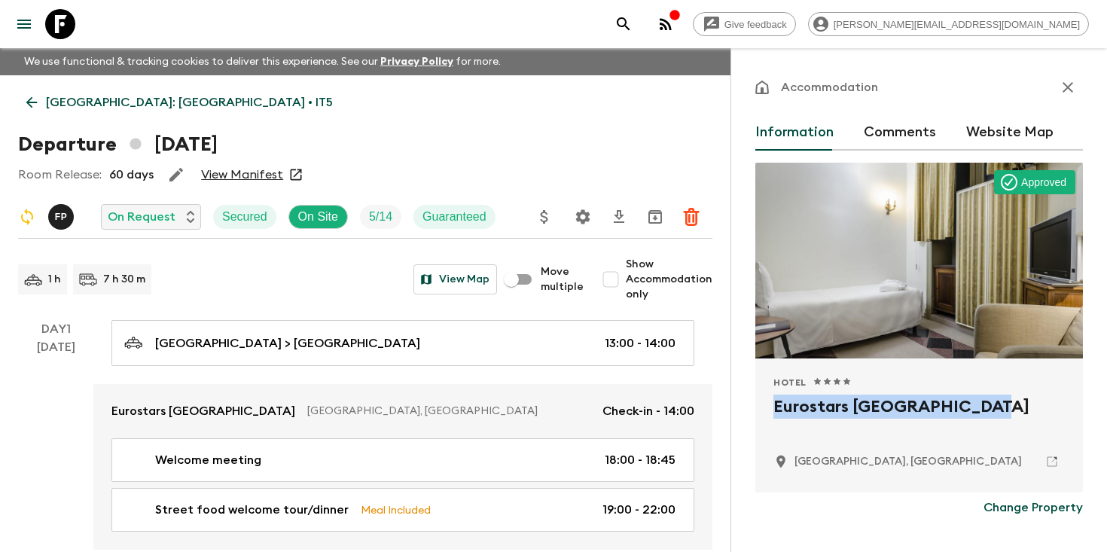
drag, startPoint x: 981, startPoint y: 408, endPoint x: 775, endPoint y: 407, distance: 206.3
click at [775, 407] on h2 "Eurostars [GEOGRAPHIC_DATA]" at bounding box center [918, 419] width 291 height 48
copy h2 "Eurostars [GEOGRAPHIC_DATA]"
click at [632, 18] on icon "search adventures" at bounding box center [623, 24] width 18 height 18
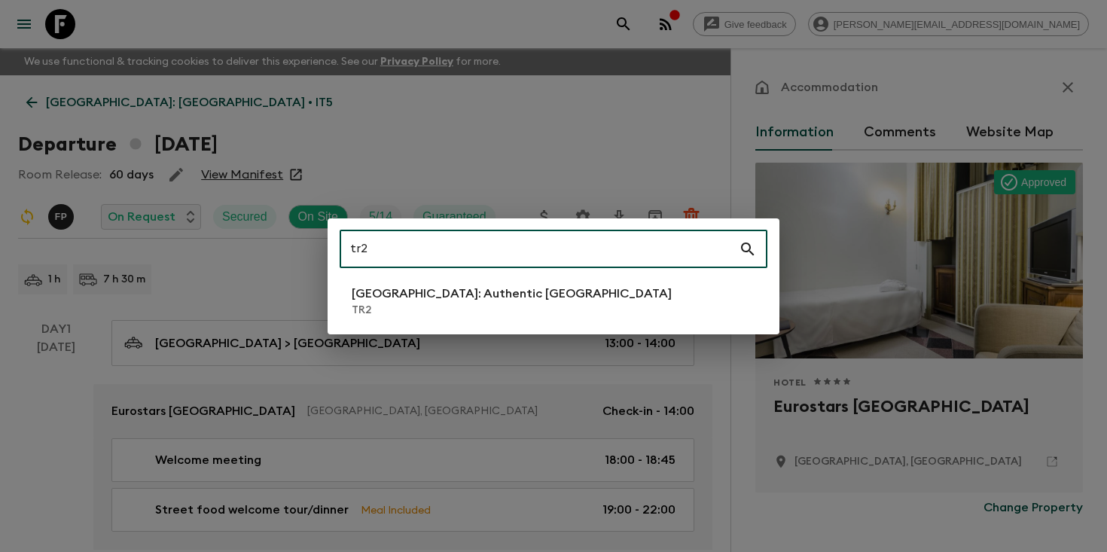
type input "tr2"
click at [489, 297] on p "[GEOGRAPHIC_DATA]: Authentic [GEOGRAPHIC_DATA]" at bounding box center [512, 294] width 320 height 18
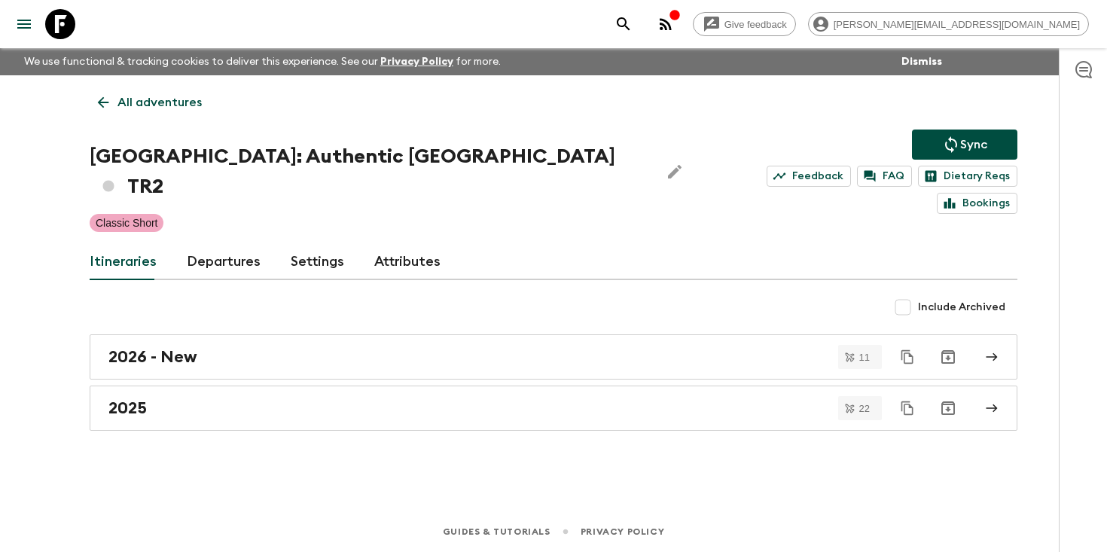
click at [206, 244] on link "Departures" at bounding box center [224, 262] width 74 height 36
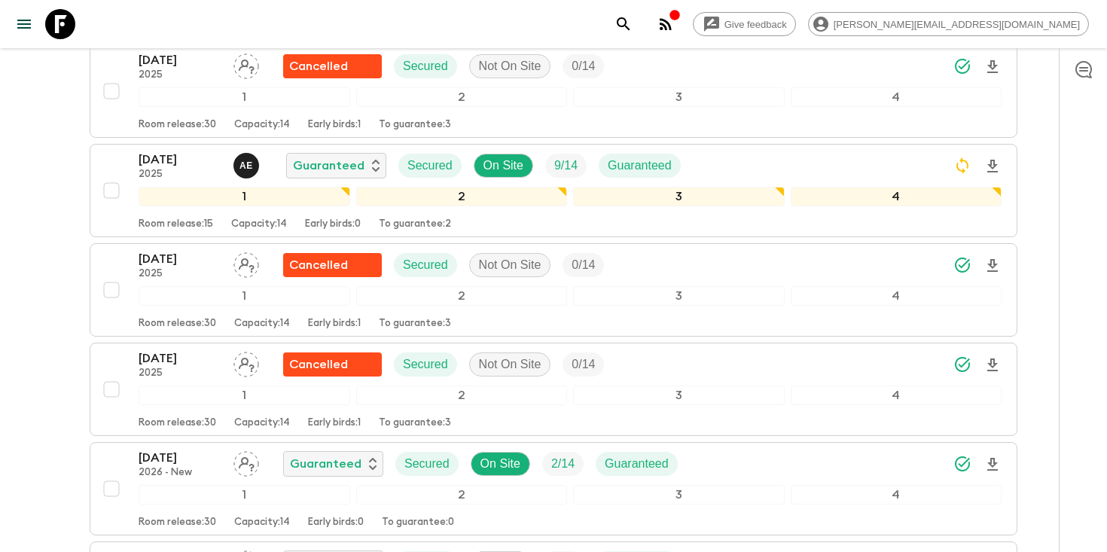
scroll to position [2571, 0]
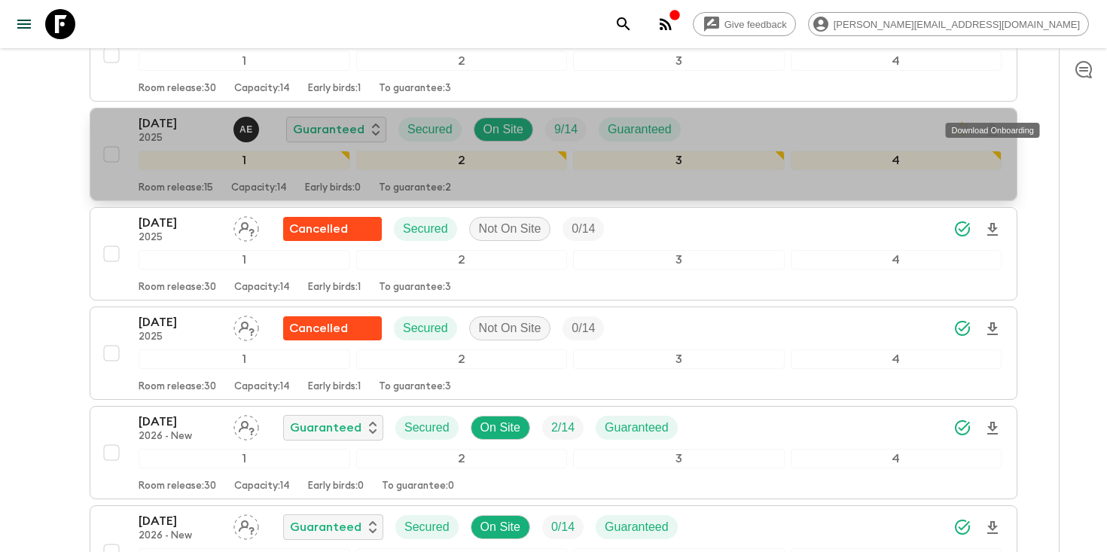
click at [988, 121] on icon "Download Onboarding" at bounding box center [992, 130] width 18 height 18
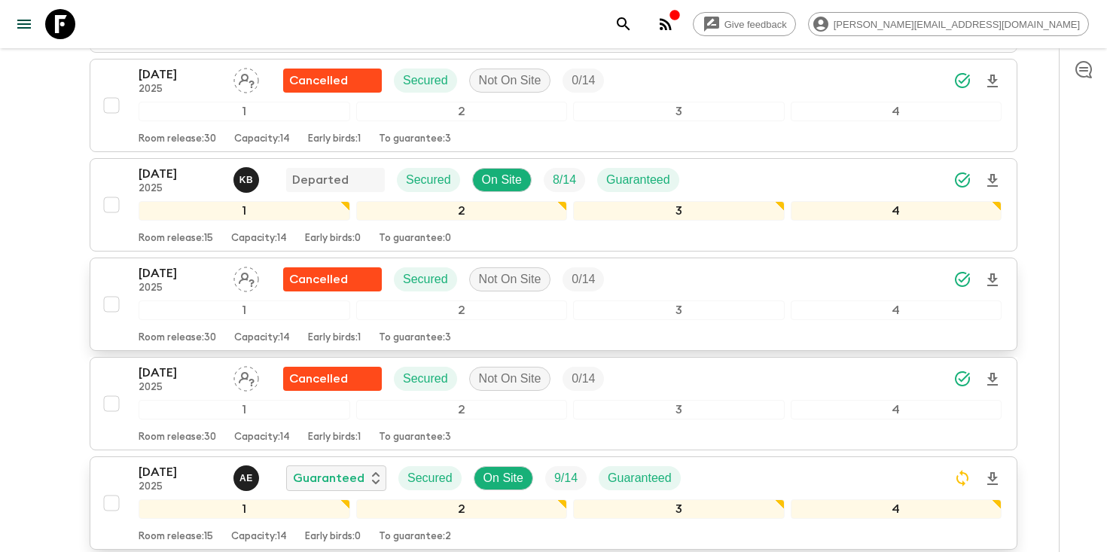
scroll to position [2268, 0]
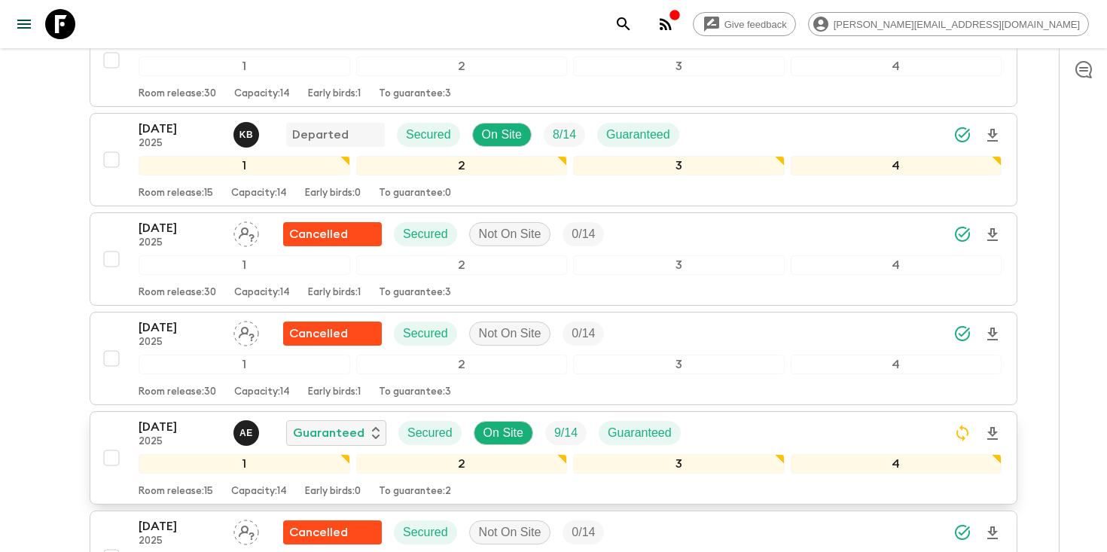
click at [181, 418] on p "[DATE]" at bounding box center [180, 427] width 83 height 18
